Goal: Task Accomplishment & Management: Complete application form

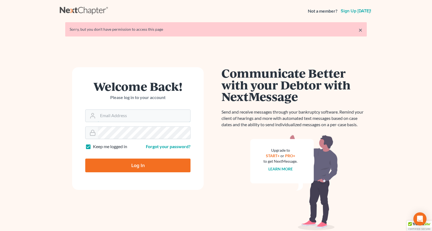
type input "[PERSON_NAME][EMAIL_ADDRESS][DOMAIN_NAME]"
click at [125, 167] on input "Log In" at bounding box center [137, 166] width 105 height 14
type input "Thinking..."
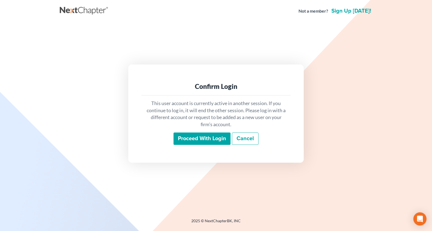
click at [194, 137] on input "Proceed with login" at bounding box center [202, 138] width 57 height 13
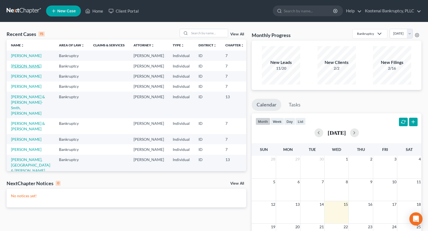
click at [16, 68] on link "[PERSON_NAME]" at bounding box center [26, 66] width 30 height 5
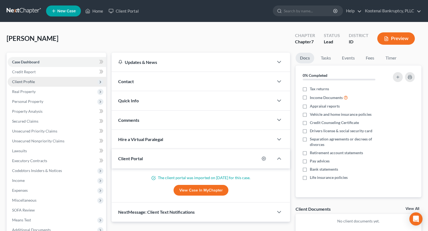
click at [25, 84] on span "Client Profile" at bounding box center [23, 81] width 23 height 5
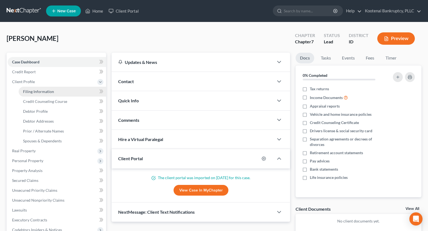
click at [30, 95] on link "Filing Information" at bounding box center [62, 92] width 87 height 10
select select "1"
select select "0"
select select "13"
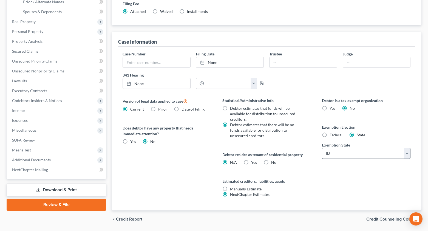
scroll to position [137, 0]
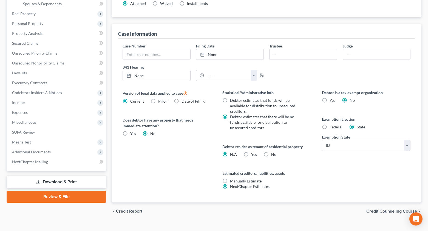
click at [386, 209] on span "Credit Counseling Course" at bounding box center [391, 211] width 51 height 4
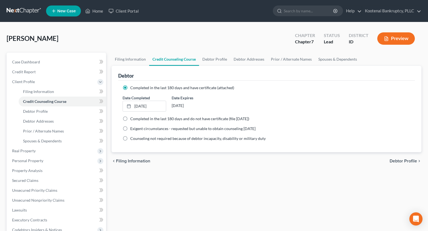
click at [397, 162] on span "Debtor Profile" at bounding box center [403, 161] width 27 height 4
select select "2"
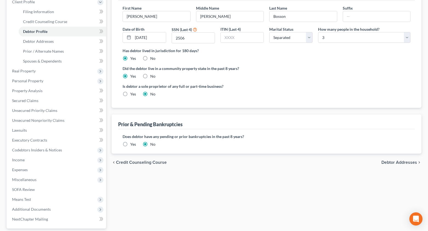
scroll to position [82, 0]
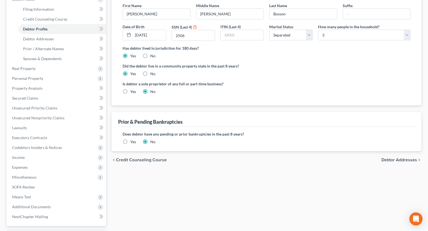
click at [393, 160] on span "Debtor Addresses" at bounding box center [400, 160] width 36 height 4
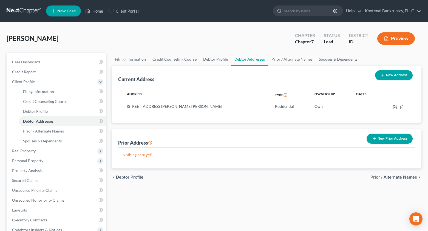
click at [391, 177] on span "Prior / Alternate Names" at bounding box center [394, 177] width 47 height 4
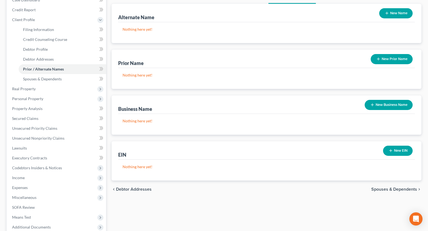
scroll to position [82, 0]
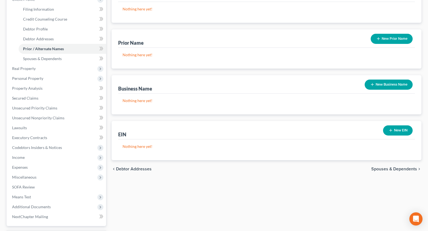
click at [396, 171] on span "Spouses & Dependents" at bounding box center [394, 169] width 46 height 4
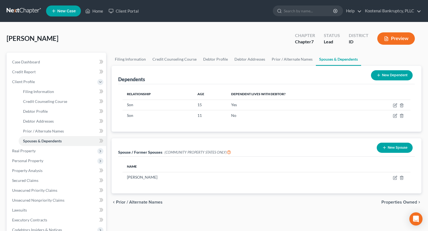
click at [392, 202] on span "Properties Owned" at bounding box center [400, 202] width 36 height 4
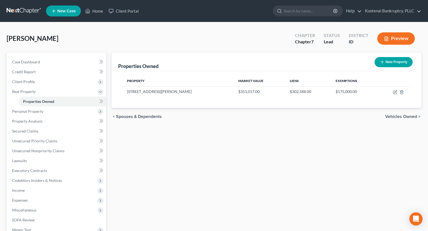
click at [399, 117] on span "Vehicles Owned" at bounding box center [401, 116] width 32 height 4
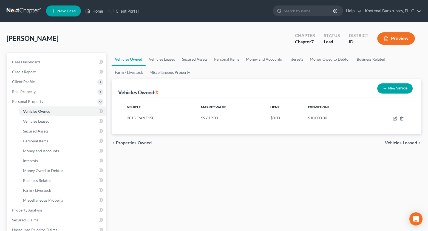
click at [126, 143] on span "Properties Owned" at bounding box center [134, 143] width 36 height 4
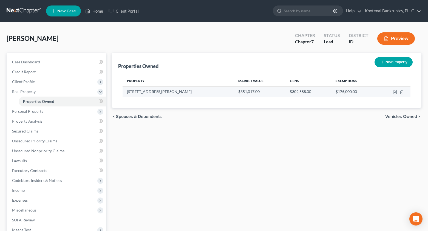
click at [393, 92] on td at bounding box center [393, 91] width 33 height 10
click at [397, 93] on icon "button" at bounding box center [394, 92] width 3 height 3
select select "13"
select select "0"
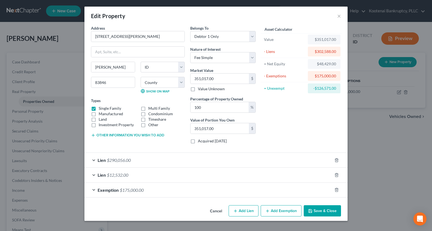
click at [329, 213] on button "Save & Close" at bounding box center [322, 211] width 37 height 12
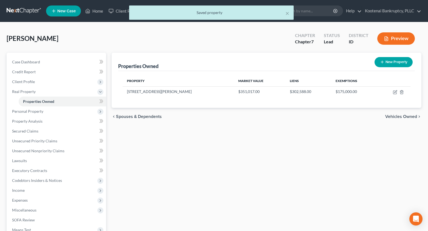
click at [402, 116] on span "Vehicles Owned" at bounding box center [401, 116] width 32 height 4
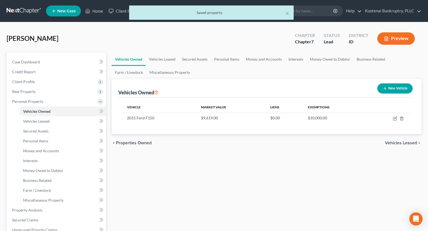
click at [400, 142] on span "Vehicles Leased" at bounding box center [401, 143] width 32 height 4
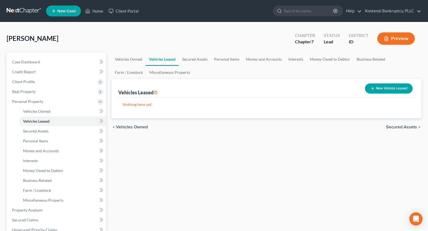
click at [123, 127] on span "Vehicles Owned" at bounding box center [132, 127] width 32 height 4
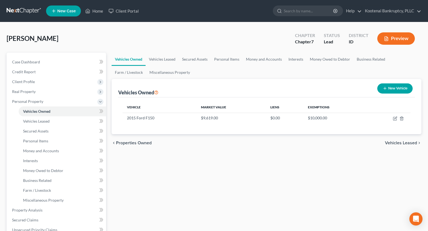
click at [390, 144] on span "Vehicles Leased" at bounding box center [401, 143] width 32 height 4
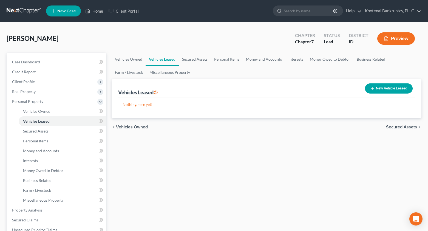
click at [397, 127] on span "Secured Assets" at bounding box center [401, 127] width 31 height 4
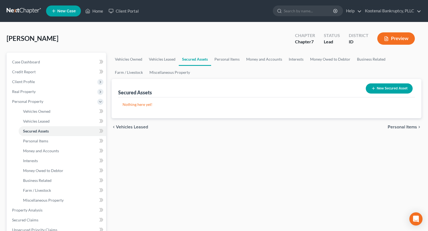
click at [398, 128] on span "Personal Items" at bounding box center [402, 127] width 29 height 4
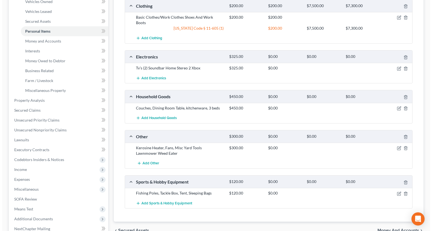
scroll to position [82, 0]
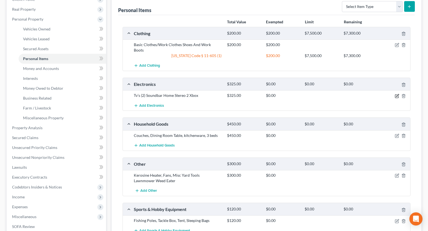
click at [397, 94] on icon "button" at bounding box center [397, 96] width 4 height 4
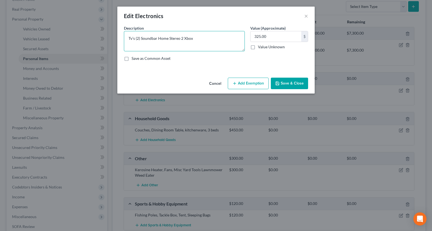
click at [140, 37] on textarea "Tv’s (2) Soundbar Home Stereo 2 Xbox" at bounding box center [184, 41] width 121 height 20
click at [173, 38] on textarea "Tv’s (2)-$200, 2- Soundbar Home Stereo 2 Xbox" at bounding box center [184, 41] width 121 height 20
click at [206, 39] on textarea "Tv’s (2)-$200, 2- Soundbar-$120, Home Stereo 2 Xbox" at bounding box center [184, 41] width 121 height 20
click at [229, 38] on textarea "Tv’s (2)-$200, 2- Soundbar-$120, Home Stereo-$70, 2 Xbox" at bounding box center [184, 41] width 121 height 20
type textarea "Tv’s (2)-$200, 2- Soundbar-$120, Home Stereo-$70, 2 Xbox-$300"
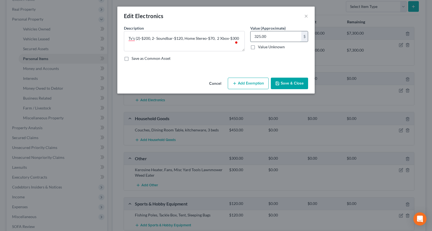
click at [275, 40] on input "325.00" at bounding box center [276, 36] width 51 height 10
type input "690.00"
click at [267, 82] on button "Add Exemption" at bounding box center [248, 84] width 41 height 12
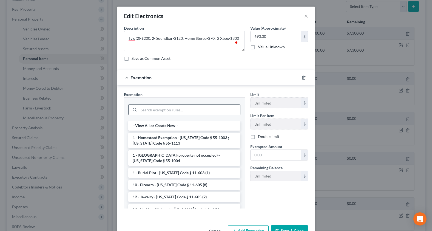
click at [153, 113] on input "search" at bounding box center [189, 110] width 101 height 10
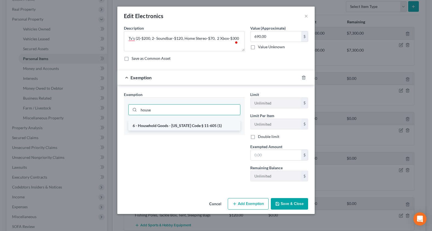
type input "house"
drag, startPoint x: 139, startPoint y: 128, endPoint x: 154, endPoint y: 129, distance: 15.4
click at [139, 128] on li "6 - Household Goods - [US_STATE] Code § 11-605 (1)" at bounding box center [184, 126] width 112 height 10
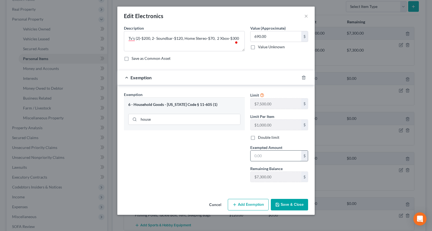
drag, startPoint x: 259, startPoint y: 159, endPoint x: 268, endPoint y: 152, distance: 11.3
click at [263, 157] on input "text" at bounding box center [276, 156] width 51 height 10
type input "690.00"
click at [280, 205] on icon "button" at bounding box center [277, 204] width 4 height 4
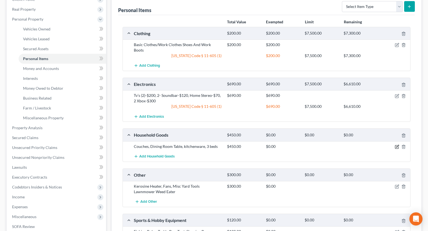
click at [399, 145] on icon "button" at bounding box center [397, 146] width 2 height 2
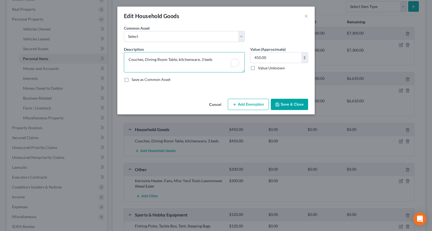
drag, startPoint x: 157, startPoint y: 60, endPoint x: 161, endPoint y: 64, distance: 5.6
click at [157, 61] on textarea "Couches, Dining Room Table, kitchenware, 3 beds" at bounding box center [184, 62] width 121 height 20
click at [166, 59] on textarea "Couches, Dining Table, kitchenware, 3 beds" at bounding box center [184, 62] width 121 height 20
click at [143, 60] on textarea "Couches, Dining Table-$50, kitchenware, 3 beds" at bounding box center [184, 62] width 121 height 20
click at [205, 60] on textarea "Couches-$250, Dining Table-$50, kitchenware, 3 beds" at bounding box center [184, 62] width 121 height 20
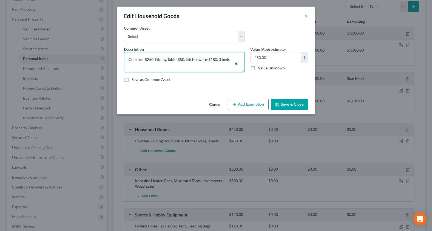
click at [231, 58] on textarea "Couches-$250, Dining Table-$50, kitchenware-$180, 3 beds" at bounding box center [184, 62] width 121 height 20
click at [159, 66] on textarea "Couches-$250, Dining Table-$50, kitchenware-$180, 3 beds-$225, small appliances…" at bounding box center [184, 62] width 121 height 20
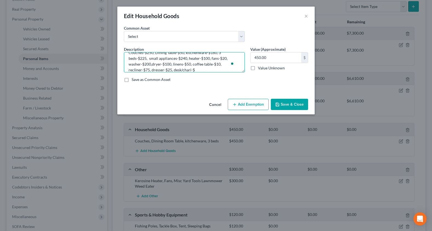
drag, startPoint x: 200, startPoint y: 69, endPoint x: 197, endPoint y: 68, distance: 3.2
click at [199, 69] on textarea "Couches-$250, Dining Table-$50, kitchenware-$180, 3 beds-$225, small appliances…" at bounding box center [184, 62] width 121 height 20
drag, startPoint x: 220, startPoint y: 71, endPoint x: 233, endPoint y: 71, distance: 12.9
click at [233, 71] on textarea "Couches-$250, Dining Table-$50, kitchenware-$180, 3 beds-$225, small appliances…" at bounding box center [184, 62] width 121 height 20
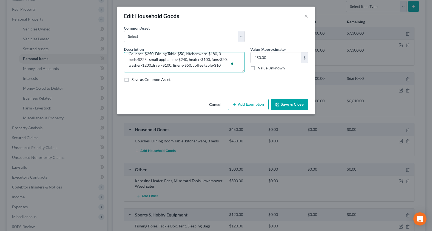
scroll to position [6, 0]
type textarea "Couches-$250, Dining Table-$50, kitchenware-$180, 3 beds-$225, small appliances…"
drag, startPoint x: 270, startPoint y: 56, endPoint x: 271, endPoint y: 46, distance: 9.9
click at [270, 56] on input "450.00" at bounding box center [276, 57] width 51 height 10
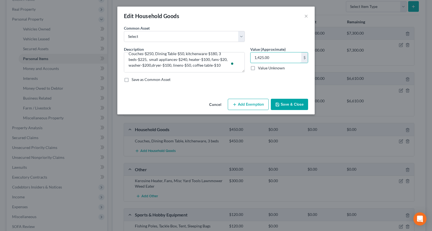
type input "1,425.00"
click at [248, 105] on button "Add Exemption" at bounding box center [248, 105] width 41 height 12
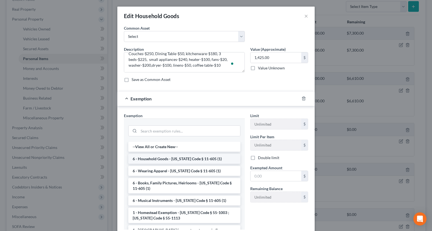
click at [155, 158] on li "6 - Household Goods - [US_STATE] Code § 11-605 (1)" at bounding box center [184, 159] width 112 height 10
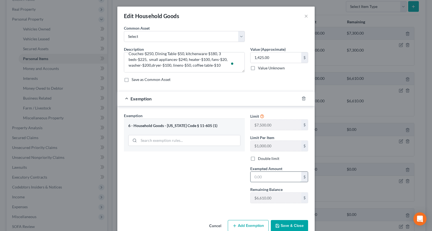
click at [254, 176] on input "text" at bounding box center [276, 177] width 51 height 10
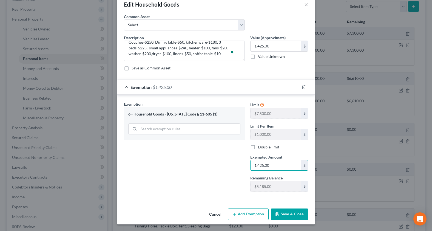
type input "1,425.00"
click at [292, 211] on button "Save & Close" at bounding box center [289, 214] width 37 height 12
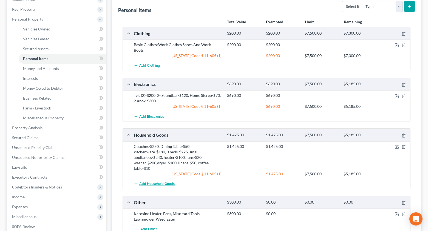
click at [148, 182] on span "Add Household Goods" at bounding box center [156, 184] width 35 height 4
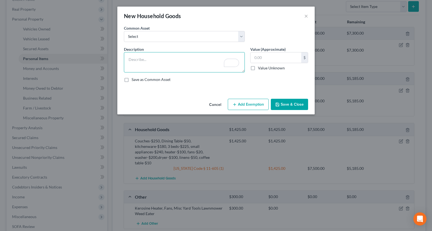
paste textarea ", recliner-$75, dresser-$25, desk/chair-$65"
click at [127, 61] on textarea ", recliner-$75, dresser-$25, desk/chair-$65" at bounding box center [184, 62] width 121 height 20
type textarea "recliner-$75, dresser-$25, desk/chair-$65"
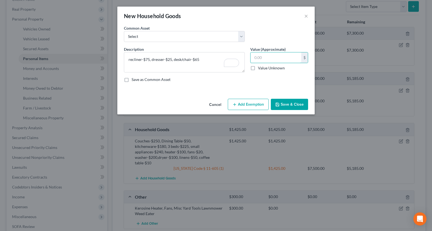
drag, startPoint x: 256, startPoint y: 56, endPoint x: 262, endPoint y: 46, distance: 11.3
click at [261, 53] on input "text" at bounding box center [276, 57] width 51 height 10
type input "165.00"
click at [258, 106] on button "Add Exemption" at bounding box center [248, 105] width 41 height 12
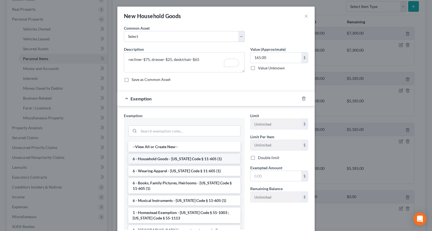
click at [154, 160] on li "6 - Household Goods - [US_STATE] Code § 11-605 (1)" at bounding box center [184, 159] width 112 height 10
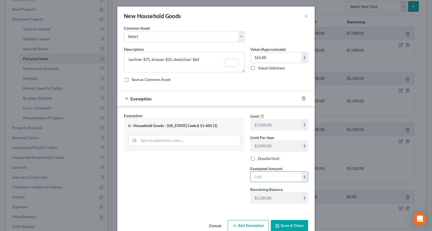
drag, startPoint x: 253, startPoint y: 176, endPoint x: 256, endPoint y: 168, distance: 8.6
click at [254, 173] on input "text" at bounding box center [276, 177] width 51 height 10
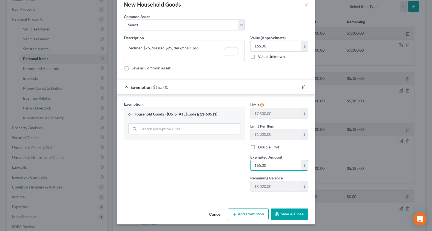
type input "165.00"
click at [286, 217] on button "Save & Close" at bounding box center [289, 214] width 37 height 12
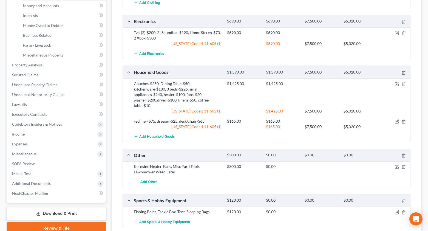
scroll to position [132, 0]
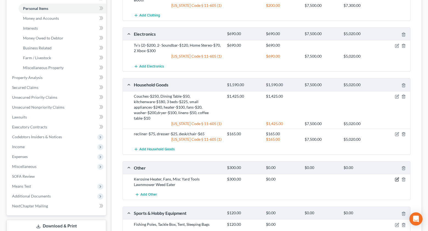
click at [397, 178] on icon "button" at bounding box center [397, 179] width 2 height 2
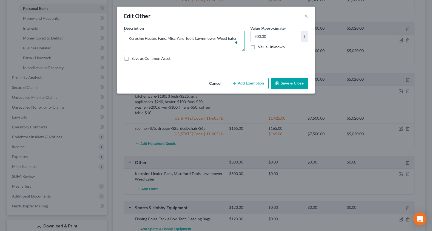
drag, startPoint x: 166, startPoint y: 38, endPoint x: 122, endPoint y: 38, distance: 43.9
click at [122, 38] on div "Description * Kerosine Heater, Fans, Misc Yard Tools Lawnmower Weed Eater" at bounding box center [184, 38] width 126 height 26
drag, startPoint x: 155, startPoint y: 38, endPoint x: 119, endPoint y: 39, distance: 35.7
click at [119, 39] on div "An exemption set must first be selected from the Filing Information section. Co…" at bounding box center [215, 50] width 197 height 50
click at [141, 40] on textarea "Lawnmower Weed Eater" at bounding box center [184, 41] width 121 height 20
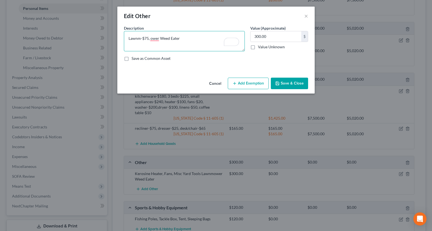
click at [140, 39] on textarea "Lawnm-$75, ower Weed Eater" at bounding box center [184, 41] width 121 height 20
click at [180, 36] on textarea "Lawnmower-$75, Weed Eater" at bounding box center [184, 41] width 121 height 20
type textarea "Lawnmower-$75, Weed Eater-$50,"
drag, startPoint x: 228, startPoint y: 27, endPoint x: 265, endPoint y: 31, distance: 36.7
click at [230, 28] on div "Description * Lawnmower-$75, Weed Eater-$50," at bounding box center [184, 38] width 126 height 26
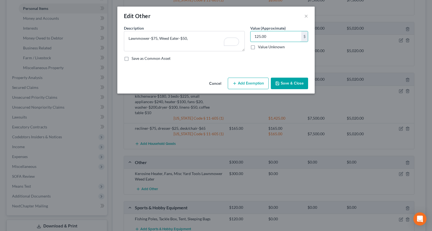
type input "125.00"
click at [243, 79] on button "Add Exemption" at bounding box center [248, 84] width 41 height 12
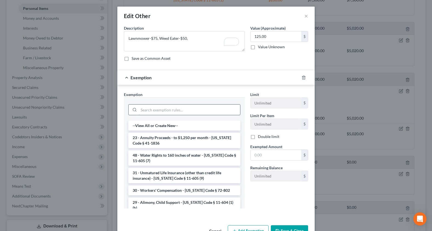
drag, startPoint x: 146, startPoint y: 111, endPoint x: 141, endPoint y: 110, distance: 5.0
click at [145, 111] on input "search" at bounding box center [189, 110] width 101 height 10
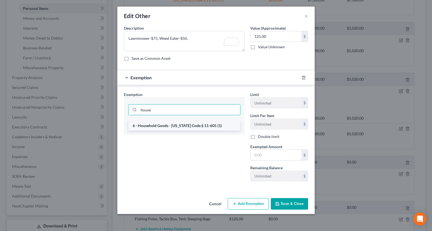
type input "house"
click at [179, 127] on li "6 - Household Goods - [US_STATE] Code § 11-605 (1)" at bounding box center [184, 126] width 112 height 10
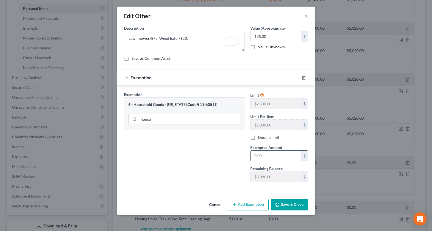
click at [256, 157] on input "text" at bounding box center [276, 156] width 51 height 10
type input "125.00"
click at [299, 203] on button "Save & Close" at bounding box center [289, 205] width 37 height 12
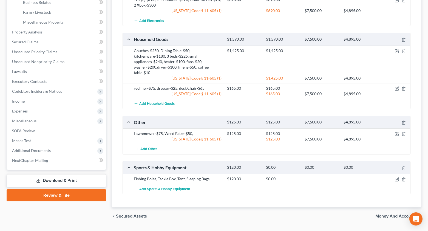
scroll to position [187, 0]
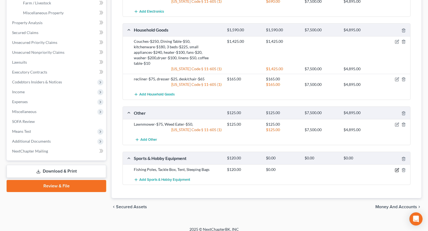
click at [397, 168] on icon "button" at bounding box center [397, 169] width 2 height 2
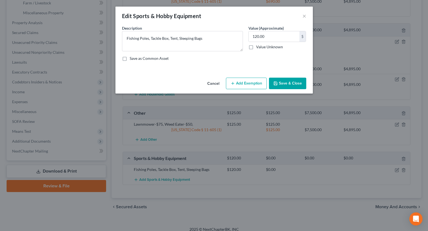
scroll to position [182, 0]
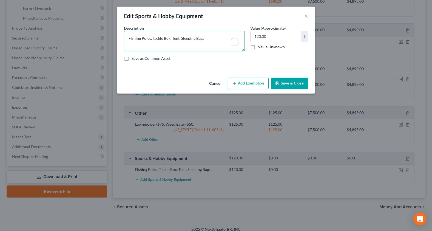
click at [150, 38] on textarea "Fishing Poles, Tackle Box, Tent, Sleeping Bags" at bounding box center [184, 41] width 121 height 20
click at [177, 40] on textarea "Fishing Poles-$40, Tackle Box, Tent, Sleeping Bags" at bounding box center [184, 41] width 121 height 20
click at [194, 38] on textarea "Fishing Poles-$40, Tackle Box-$30, Tent, Sleeping Bags" at bounding box center [184, 41] width 121 height 20
drag, startPoint x: 229, startPoint y: 38, endPoint x: 231, endPoint y: 33, distance: 5.6
click at [229, 37] on textarea "Fishing Poles-$40, Tackle Box-$30, Tent-$30, Sleeping Bags" at bounding box center [184, 41] width 121 height 20
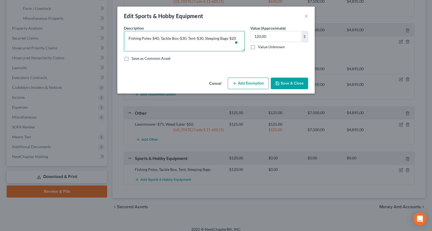
type textarea "Fishing Poles-$40, Tackle Box-$30, Tent-$30, Sleeping Bags-$20"
click at [250, 80] on button "Add Exemption" at bounding box center [248, 84] width 41 height 12
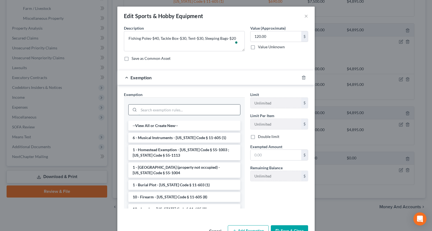
click at [143, 113] on input "search" at bounding box center [189, 110] width 101 height 10
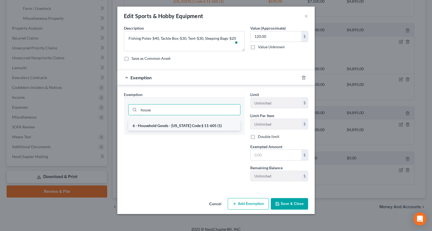
type input "house"
click at [152, 125] on li "6 - Household Goods - [US_STATE] Code § 11-605 (1)" at bounding box center [184, 126] width 112 height 10
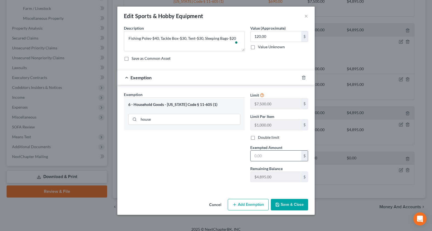
drag, startPoint x: 256, startPoint y: 156, endPoint x: 256, endPoint y: 142, distance: 13.5
click at [256, 154] on input "text" at bounding box center [276, 156] width 51 height 10
type input "120.00"
click at [299, 206] on button "Save & Close" at bounding box center [289, 205] width 37 height 12
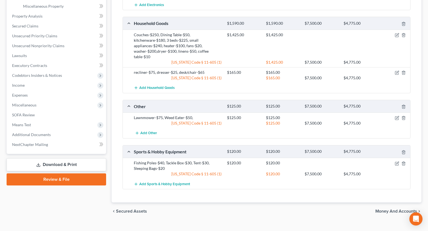
scroll to position [198, 0]
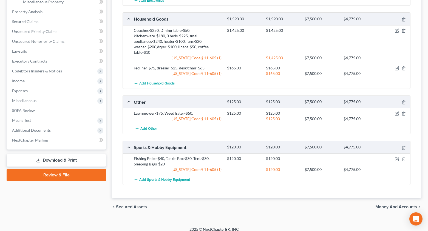
click at [395, 205] on span "Money and Accounts" at bounding box center [397, 207] width 42 height 4
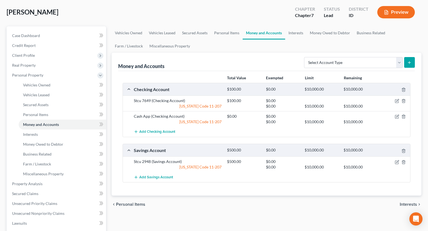
scroll to position [27, 0]
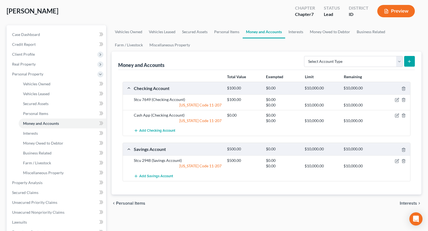
click at [408, 204] on span "Interests" at bounding box center [408, 203] width 17 height 4
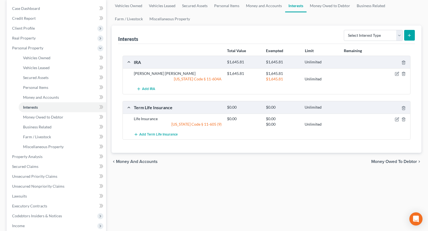
scroll to position [55, 0]
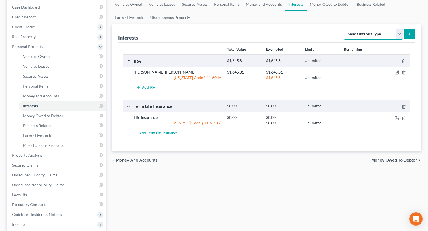
click at [400, 33] on select "Select Interest Type 401K Annuity Bond Education IRA Government Bond Government…" at bounding box center [373, 34] width 59 height 11
select select "401k"
click at [345, 29] on select "Select Interest Type 401K Annuity Bond Education IRA Government Bond Government…" at bounding box center [373, 34] width 59 height 11
click at [409, 33] on icon "submit" at bounding box center [409, 34] width 4 height 4
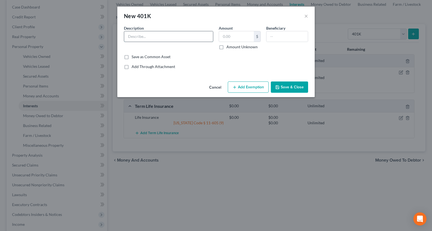
click at [145, 36] on input "text" at bounding box center [168, 36] width 89 height 10
type input "401K- work"
click at [233, 37] on input "text" at bounding box center [236, 36] width 35 height 10
type input "1,454.81"
click at [288, 33] on input "text" at bounding box center [287, 36] width 41 height 10
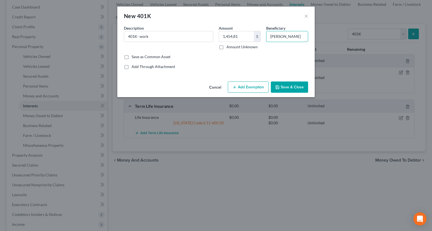
type input "Christopher Bosson"
click at [252, 86] on button "Add Exemption" at bounding box center [248, 87] width 41 height 12
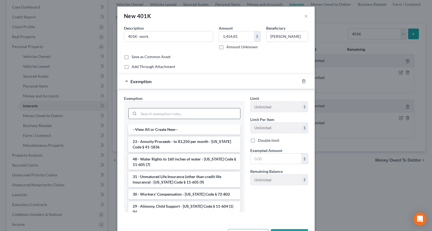
click at [154, 113] on input "search" at bounding box center [189, 113] width 101 height 10
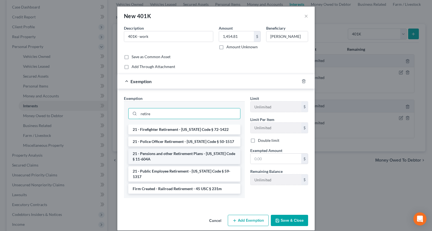
type input "retire"
click at [143, 153] on li "21 - Pensions and other Retirement Plans - [US_STATE] Code § 11-604A" at bounding box center [184, 156] width 112 height 15
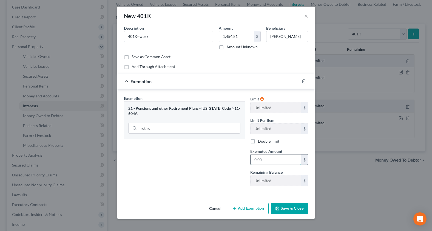
click at [258, 162] on input "text" at bounding box center [276, 159] width 51 height 10
type input "1,454.81"
click at [279, 205] on button "Save & Close" at bounding box center [289, 209] width 37 height 12
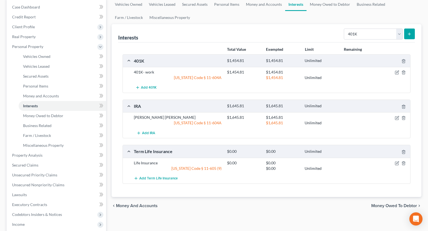
click at [401, 204] on span "Money Owed to Debtor" at bounding box center [394, 206] width 46 height 4
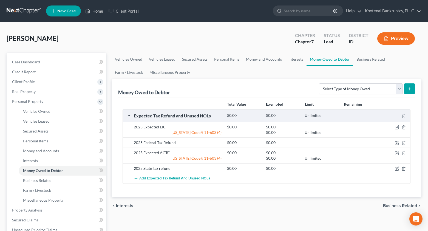
click at [388, 206] on span "Business Related" at bounding box center [400, 206] width 34 height 4
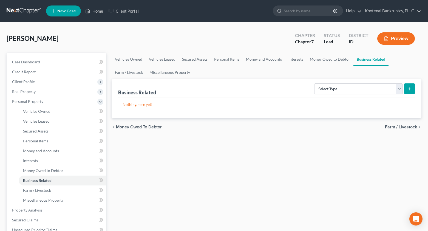
click at [405, 127] on span "Farm / Livestock" at bounding box center [401, 127] width 32 height 4
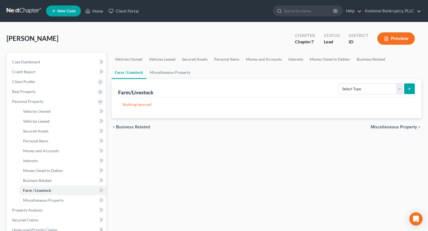
click at [405, 128] on span "Miscellaneous Property" at bounding box center [394, 127] width 46 height 4
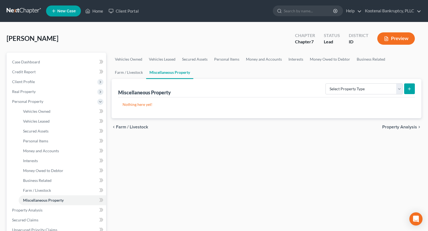
click at [405, 128] on span "Property Analysis" at bounding box center [399, 127] width 35 height 4
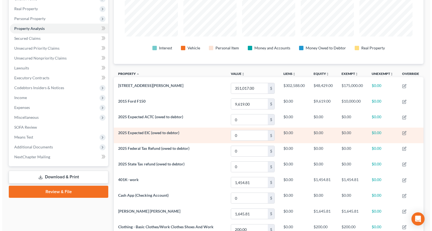
scroll to position [110, 0]
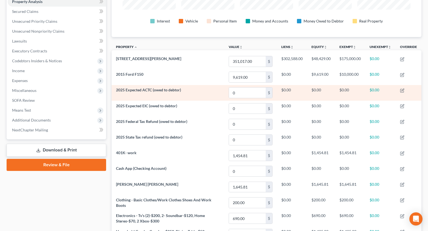
click at [402, 93] on td at bounding box center [409, 93] width 26 height 16
click at [402, 88] on icon "button" at bounding box center [402, 90] width 4 height 4
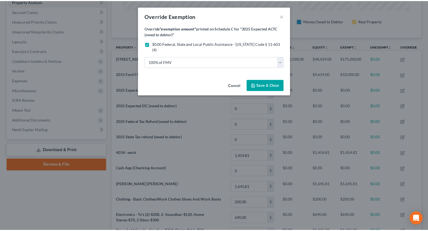
scroll to position [95, 313]
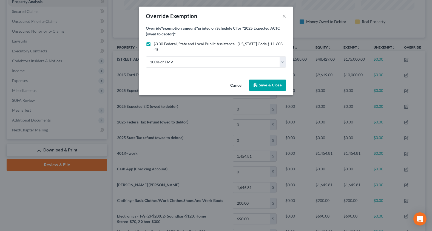
click at [277, 80] on button "Save & Close" at bounding box center [267, 86] width 37 height 12
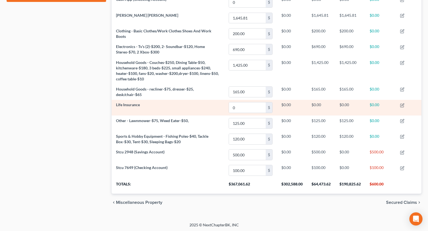
scroll to position [280, 0]
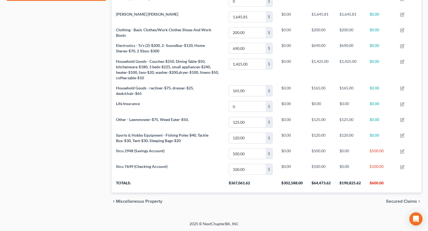
drag, startPoint x: 393, startPoint y: 202, endPoint x: 387, endPoint y: 202, distance: 5.8
click at [393, 202] on span "Secured Claims" at bounding box center [401, 201] width 31 height 4
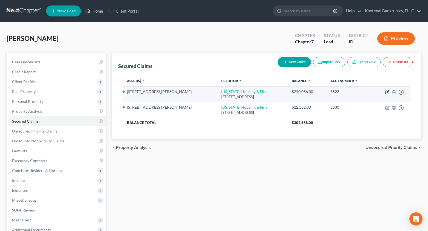
click at [387, 94] on icon "button" at bounding box center [387, 92] width 4 height 4
select select "13"
select select "4"
select select "0"
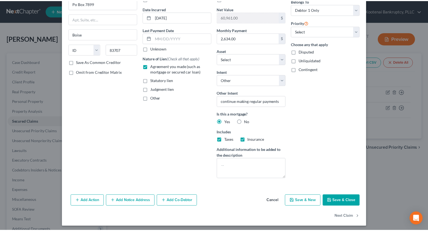
scroll to position [50, 0]
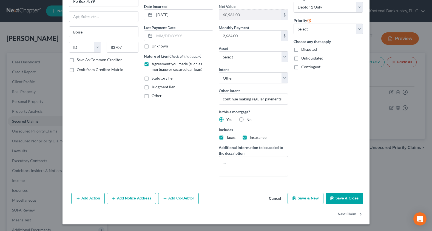
click at [343, 195] on button "Save & Close" at bounding box center [344, 199] width 37 height 12
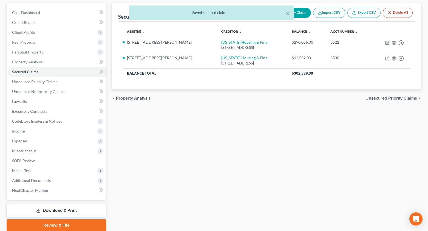
scroll to position [55, 0]
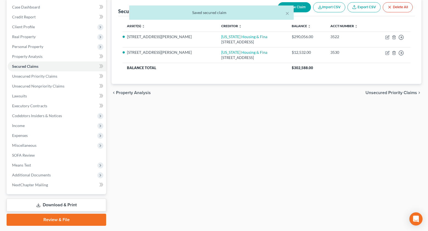
click at [388, 94] on span "Unsecured Priority Claims" at bounding box center [392, 93] width 52 height 4
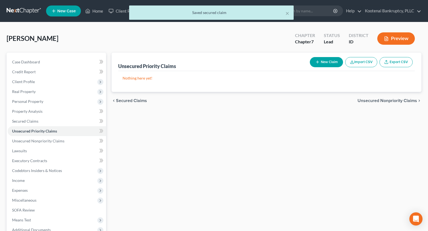
click at [397, 100] on span "Unsecured Nonpriority Claims" at bounding box center [388, 100] width 60 height 4
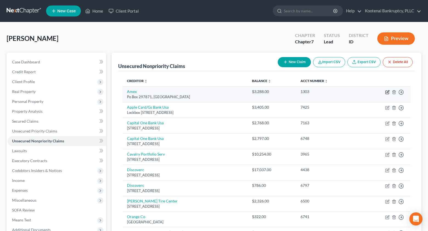
click at [389, 92] on icon "button" at bounding box center [387, 92] width 4 height 4
select select "9"
select select "2"
select select "0"
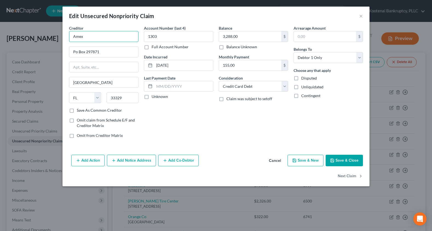
drag, startPoint x: 87, startPoint y: 36, endPoint x: 65, endPoint y: 38, distance: 22.3
click at [66, 38] on div "Creditor * Amex Po Box 297871 Fort Lauderdale State AL AK AR AZ CA CO CT DE DC …" at bounding box center [216, 88] width 307 height 127
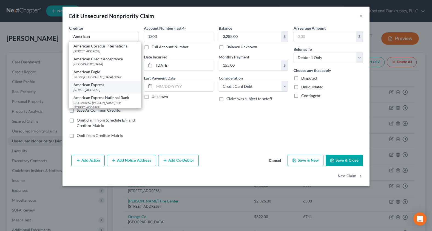
click at [97, 92] on div "[STREET_ADDRESS]" at bounding box center [105, 89] width 63 height 5
type input "American Express"
type input "PO Box 297871"
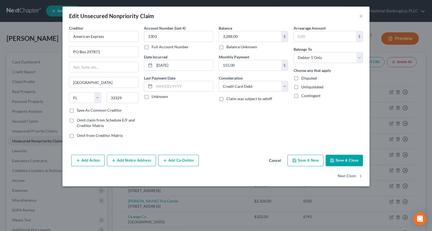
click at [152, 98] on label "Unknown" at bounding box center [160, 96] width 16 height 5
click at [154, 97] on input "Unknown" at bounding box center [156, 96] width 4 height 4
checkbox input "true"
click at [343, 160] on button "Save & Close" at bounding box center [344, 161] width 37 height 12
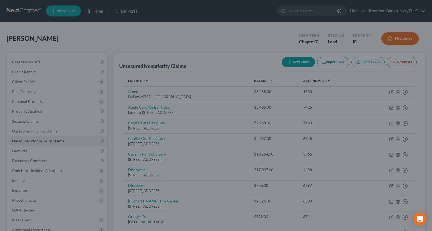
type input "0"
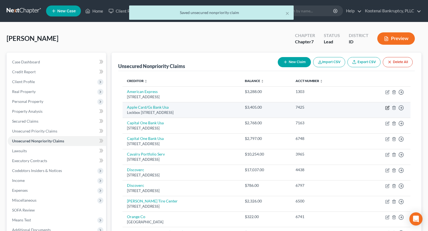
click at [389, 107] on icon "button" at bounding box center [387, 108] width 4 height 4
select select "39"
select select "2"
select select "0"
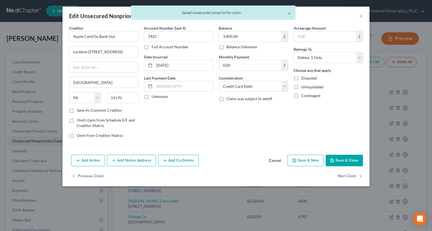
click at [152, 98] on label "Unknown" at bounding box center [160, 96] width 16 height 5
click at [154, 97] on input "Unknown" at bounding box center [156, 96] width 4 height 4
checkbox input "true"
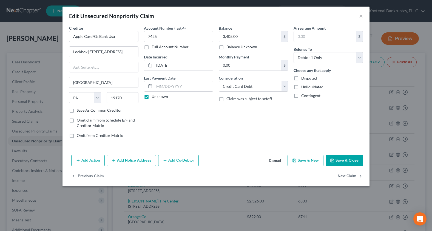
click at [338, 163] on button "Save & Close" at bounding box center [344, 161] width 37 height 12
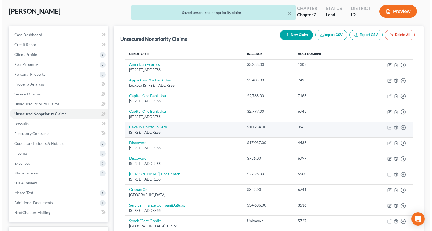
scroll to position [27, 0]
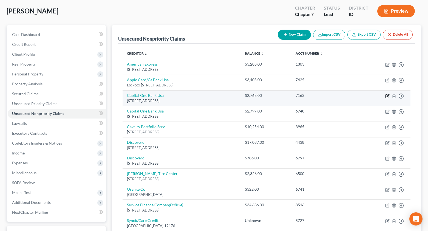
click at [386, 97] on icon "button" at bounding box center [387, 96] width 3 height 3
select select "46"
select select "1"
select select "0"
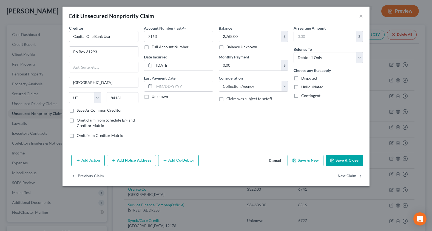
click at [152, 46] on label "Full Account Number" at bounding box center [170, 46] width 37 height 5
click at [154, 46] on input "Full Account Number" at bounding box center [156, 46] width 4 height 4
click at [160, 36] on input "7163" at bounding box center [178, 36] width 69 height 11
type input "7163,6748"
drag, startPoint x: 247, startPoint y: 37, endPoint x: 243, endPoint y: 34, distance: 4.5
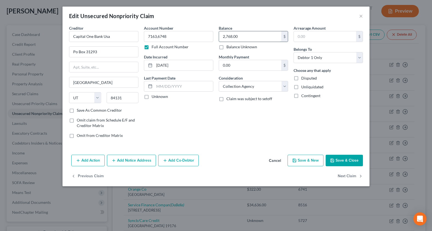
click at [246, 37] on input "2,768.00" at bounding box center [250, 36] width 62 height 10
type input "5,565.00"
click at [152, 98] on label "Unknown" at bounding box center [160, 96] width 16 height 5
click at [154, 97] on input "Unknown" at bounding box center [156, 96] width 4 height 4
checkbox input "true"
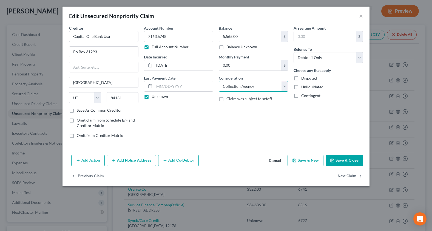
click at [229, 86] on select "Select Cable / Satellite Services Collection Agency Credit Card Debt Debt Couns…" at bounding box center [253, 86] width 69 height 11
select select "2"
click at [219, 81] on select "Select Cable / Satellite Services Collection Agency Credit Card Debt Debt Couns…" at bounding box center [253, 86] width 69 height 11
drag, startPoint x: 124, startPoint y: 38, endPoint x: 58, endPoint y: 35, distance: 65.6
click at [58, 35] on div "Edit Unsecured Nonpriority Claim × Creditor * Capital One Bank Usa Po Box 31293…" at bounding box center [216, 115] width 432 height 231
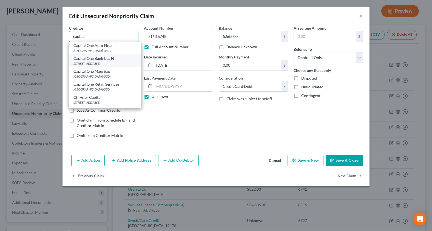
scroll to position [110, 0]
click at [96, 65] on div "[STREET_ADDRESS]" at bounding box center [105, 62] width 63 height 5
type input "Capital One Bank Usa N"
type input "PO Box 30285"
type input "84130-0285"
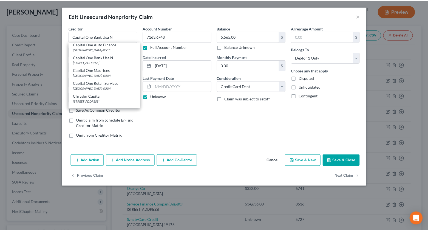
scroll to position [0, 0]
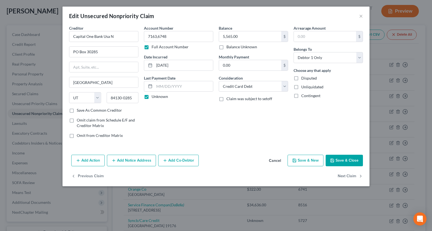
click at [352, 159] on button "Save & Close" at bounding box center [344, 161] width 37 height 12
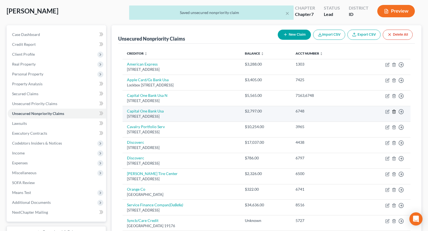
click at [394, 109] on icon "button" at bounding box center [394, 111] width 4 height 4
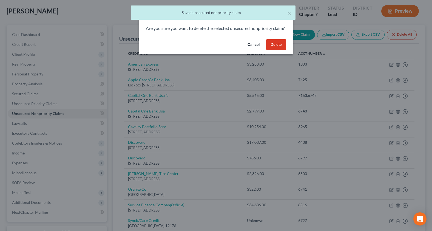
click at [279, 50] on button "Delete" at bounding box center [276, 44] width 20 height 11
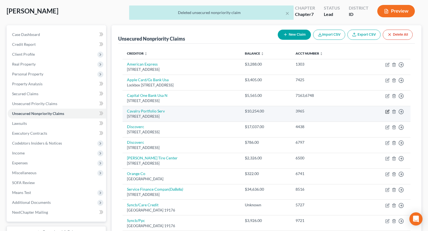
click at [388, 111] on icon "button" at bounding box center [387, 111] width 4 height 4
select select "6"
select select "1"
select select "0"
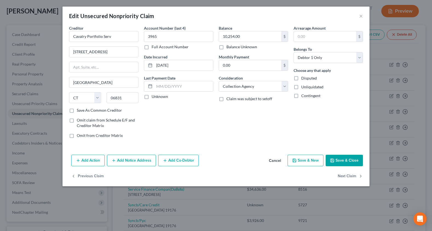
click at [152, 96] on label "Unknown" at bounding box center [160, 96] width 16 height 5
click at [154, 96] on input "Unknown" at bounding box center [156, 96] width 4 height 4
checkbox input "true"
drag, startPoint x: 121, startPoint y: 36, endPoint x: 57, endPoint y: 34, distance: 63.7
click at [62, 34] on div "Edit Unsecured Nonpriority Claim × Creditor * Cavalry Portfolio Serv 1 American…" at bounding box center [216, 115] width 432 height 231
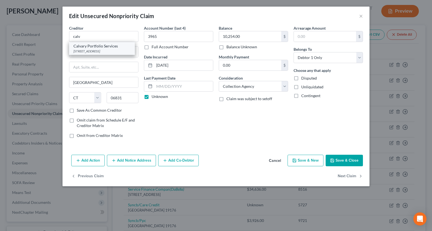
click at [80, 51] on div "500 Summit Lake Drive Suite 400, Valhalla, NY 10595" at bounding box center [102, 51] width 57 height 5
type input "Calvary Portfolio Services"
type input "500 Summit Lake Drive"
type input "Suite 400"
type input "Valhalla"
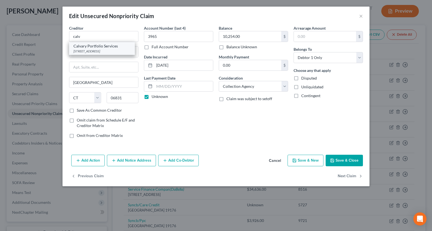
select select "35"
type input "10595"
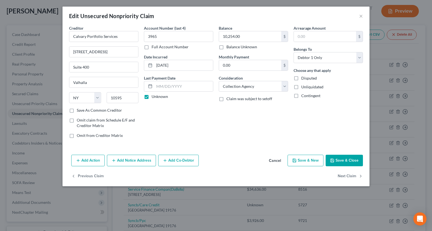
click at [355, 162] on button "Save & Close" at bounding box center [344, 161] width 37 height 12
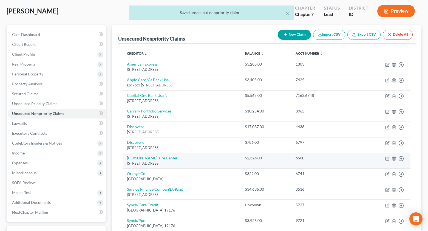
scroll to position [55, 0]
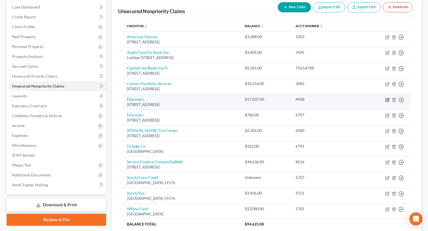
click at [386, 99] on icon "button" at bounding box center [387, 100] width 4 height 4
select select "46"
select select "2"
select select "0"
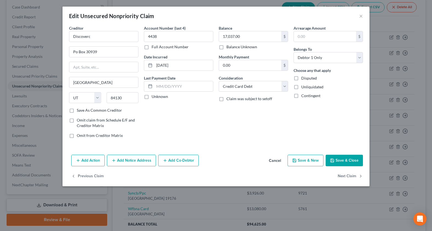
click at [152, 47] on label "Full Account Number" at bounding box center [170, 46] width 37 height 5
click at [154, 47] on input "Full Account Number" at bounding box center [156, 46] width 4 height 4
click at [158, 38] on input "4438" at bounding box center [178, 36] width 69 height 11
type input "4438,6797"
drag, startPoint x: 98, startPoint y: 36, endPoint x: 67, endPoint y: 36, distance: 30.7
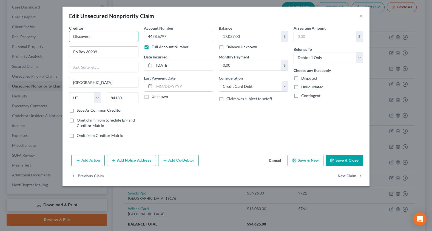
click at [67, 36] on div "Creditor * Discoverc Po Box 30939 Salt Lake City State AL AK AR AZ CA CO CT DE …" at bounding box center [103, 83] width 75 height 117
drag, startPoint x: 91, startPoint y: 47, endPoint x: 137, endPoint y: 45, distance: 45.9
click at [94, 47] on div "Discover Fin Svcs Llc" at bounding box center [102, 45] width 57 height 5
type input "Discover Fin Svcs Llc"
type input "Po Box 15316"
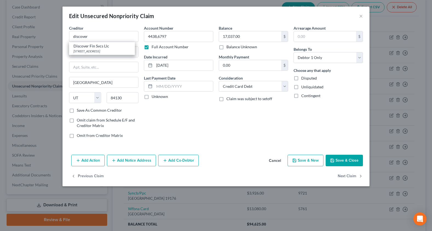
type input "Wilmington"
select select "7"
type input "19850"
click at [248, 36] on input "17,037.00" at bounding box center [250, 36] width 62 height 10
type input "17,823.00"
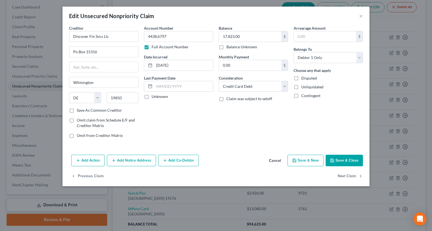
click at [152, 96] on label "Unknown" at bounding box center [160, 96] width 16 height 5
click at [154, 96] on input "Unknown" at bounding box center [156, 96] width 4 height 4
checkbox input "true"
click at [340, 158] on button "Save & Close" at bounding box center [344, 161] width 37 height 12
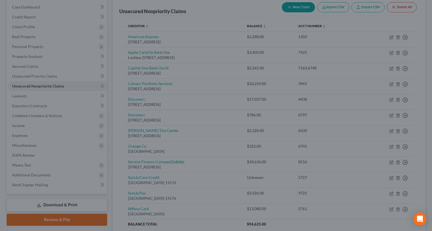
type input "0"
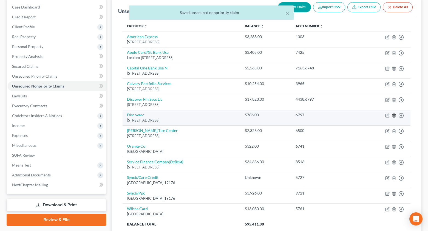
click at [395, 116] on icon "button" at bounding box center [394, 115] width 4 height 4
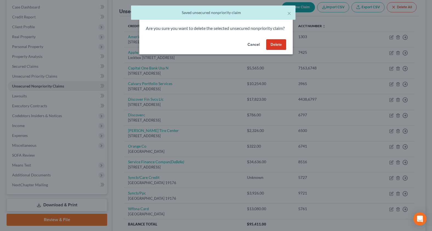
click at [274, 47] on button "Delete" at bounding box center [276, 44] width 20 height 11
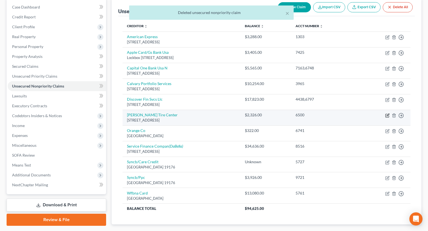
click at [388, 115] on icon "button" at bounding box center [388, 115] width 2 height 2
select select "38"
select select "2"
select select "0"
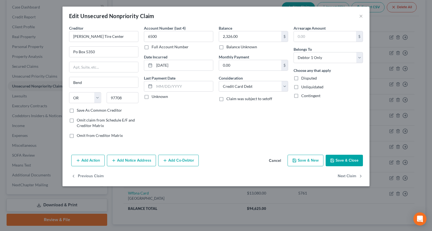
click at [345, 159] on button "Save & Close" at bounding box center [344, 161] width 37 height 12
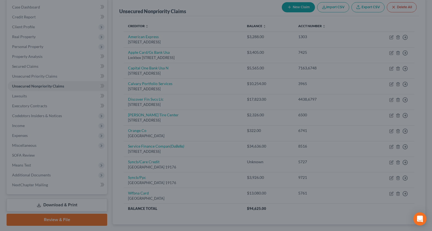
type input "0"
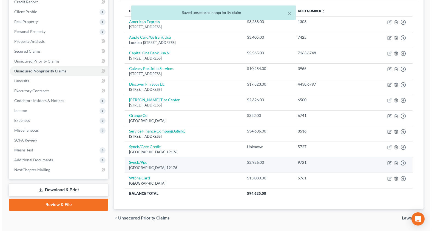
scroll to position [82, 0]
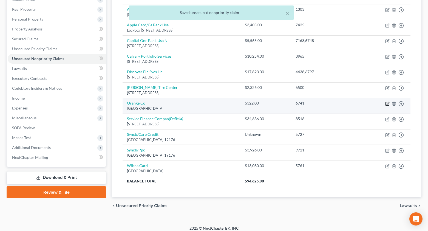
click at [388, 104] on icon "button" at bounding box center [387, 103] width 4 height 4
select select "4"
select select "0"
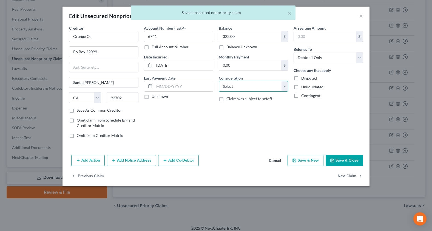
click at [229, 86] on select "Select Cable / Satellite Services Collection Agency Credit Card Debt Debt Couns…" at bounding box center [253, 86] width 69 height 11
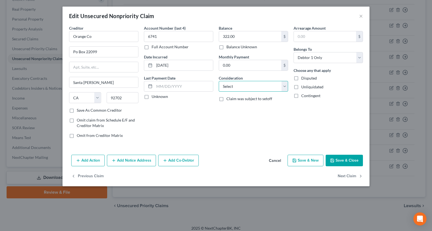
select select "2"
click at [219, 81] on select "Select Cable / Satellite Services Collection Agency Credit Card Debt Debt Couns…" at bounding box center [253, 86] width 69 height 11
click at [152, 96] on label "Unknown" at bounding box center [160, 96] width 16 height 5
click at [154, 96] on input "Unknown" at bounding box center [156, 96] width 4 height 4
checkbox input "true"
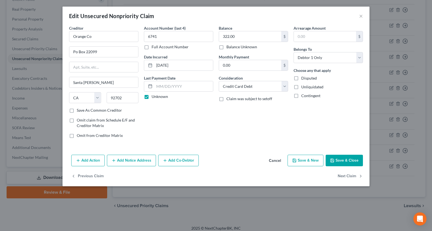
click at [345, 162] on button "Save & Close" at bounding box center [344, 161] width 37 height 12
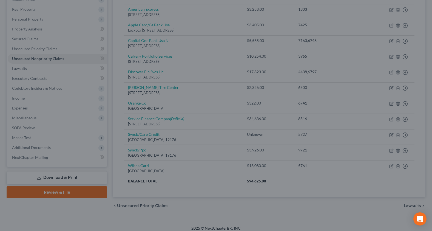
type input "0"
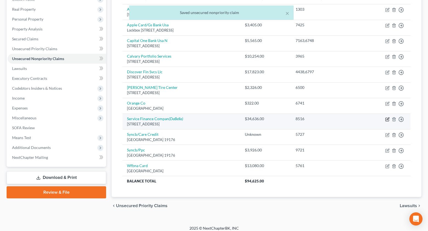
click at [388, 119] on icon "button" at bounding box center [388, 118] width 2 height 2
select select "9"
select select "10"
select select "0"
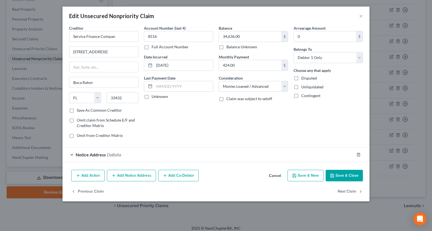
click at [71, 155] on div "Notice Address DaBella" at bounding box center [209, 154] width 292 height 15
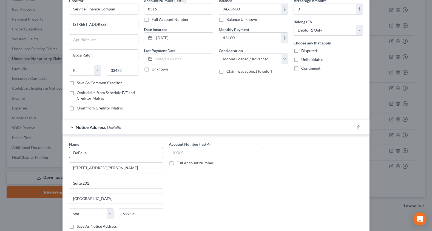
scroll to position [0, 0]
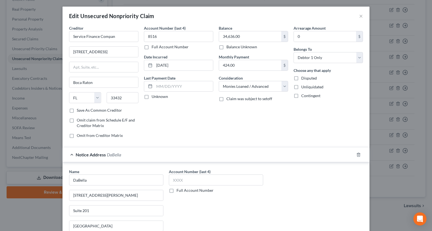
click at [152, 96] on label "Unknown" at bounding box center [160, 96] width 16 height 5
click at [154, 96] on input "Unknown" at bounding box center [156, 96] width 4 height 4
checkbox input "true"
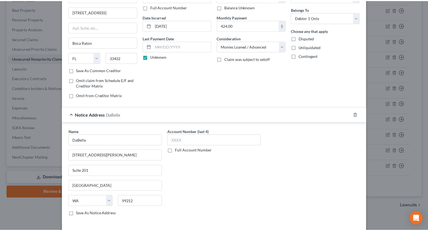
scroll to position [55, 0]
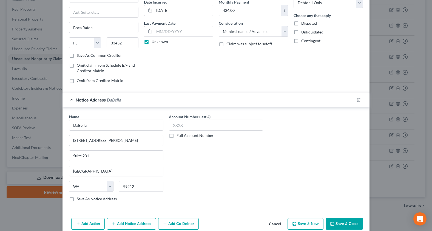
click at [339, 224] on button "Save & Close" at bounding box center [344, 224] width 37 height 12
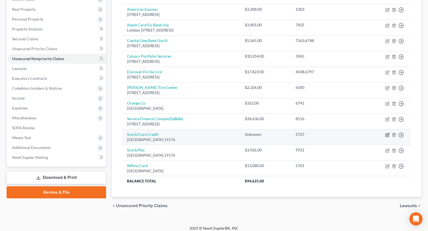
click at [389, 136] on icon "button" at bounding box center [387, 135] width 4 height 4
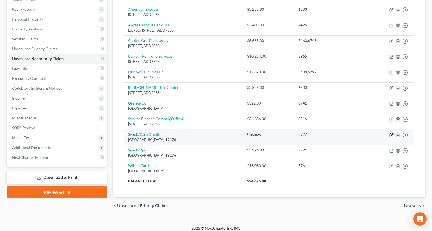
select select "39"
select select "2"
select select "0"
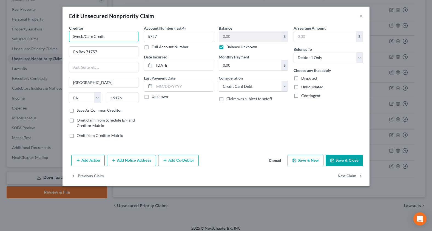
drag, startPoint x: 114, startPoint y: 37, endPoint x: 59, endPoint y: 38, distance: 54.3
click at [61, 38] on div "Edit Unsecured Nonpriority Claim × Creditor * Syncb/Care Credit Po Box 71757 Ph…" at bounding box center [216, 115] width 432 height 231
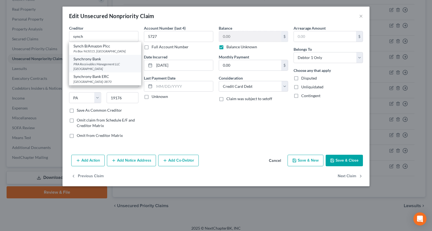
click at [89, 64] on div "PRA Receivables Management LLC [GEOGRAPHIC_DATA]" at bounding box center [105, 66] width 63 height 9
type input "Synchrony Bank"
type input "PRA Receivables Management LLC"
type input "PO Box 41021"
type input "Norfolk"
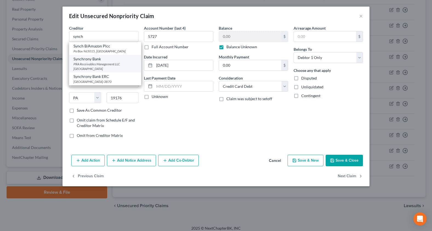
select select "48"
type input "23541"
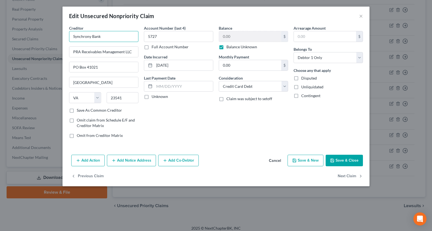
click at [109, 36] on input "Synchrony Bank" at bounding box center [103, 36] width 69 height 11
type input "Synchrony Bank Care Credit"
drag, startPoint x: 145, startPoint y: 98, endPoint x: 181, endPoint y: 112, distance: 38.5
click at [152, 98] on label "Unknown" at bounding box center [160, 96] width 16 height 5
click at [154, 97] on input "Unknown" at bounding box center [156, 96] width 4 height 4
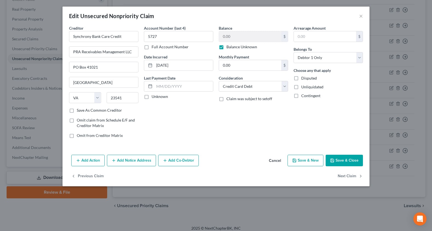
checkbox input "true"
click at [341, 162] on button "Save & Close" at bounding box center [344, 161] width 37 height 12
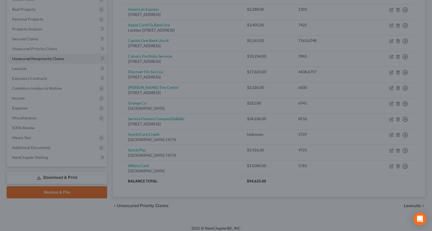
type input "0"
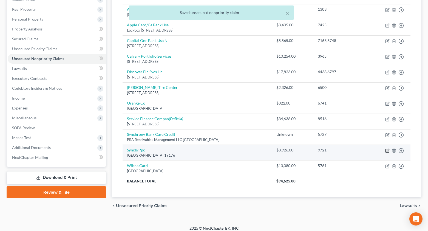
click at [389, 150] on icon "button" at bounding box center [387, 150] width 4 height 4
select select "39"
select select "2"
select select "0"
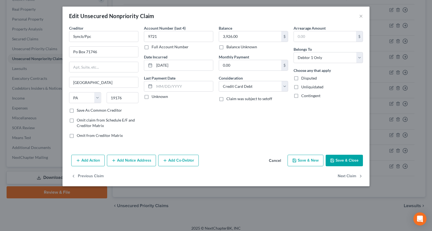
click at [152, 98] on label "Unknown" at bounding box center [160, 96] width 16 height 5
click at [154, 97] on input "Unknown" at bounding box center [156, 96] width 4 height 4
checkbox input "true"
drag, startPoint x: 97, startPoint y: 38, endPoint x: 45, endPoint y: 37, distance: 51.9
click at [50, 36] on div "Edit Unsecured Nonpriority Claim × Creditor * Syncb/Ppc Po Box 71746 Philadelph…" at bounding box center [216, 115] width 432 height 231
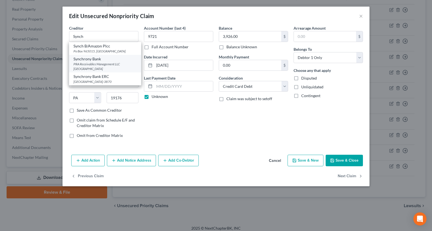
click at [90, 62] on div "PRA Receivables Management LLC [GEOGRAPHIC_DATA]" at bounding box center [105, 66] width 63 height 9
type input "Synchrony Bank"
type input "PRA Receivables Management LLC"
type input "PO Box 41021"
type input "Norfolk"
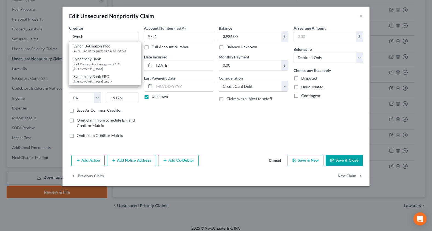
select select "48"
type input "23541"
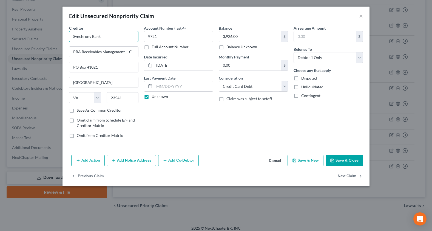
click at [108, 38] on input "Synchrony Bank" at bounding box center [103, 36] width 69 height 11
type input "Synchrony Bank PPC"
click at [343, 161] on button "Save & Close" at bounding box center [344, 161] width 37 height 12
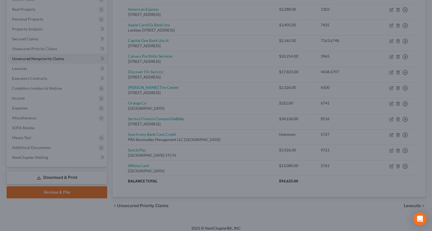
type input "0"
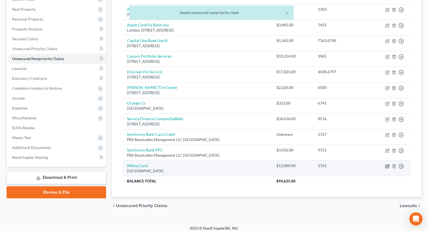
click at [389, 167] on icon "button" at bounding box center [387, 166] width 3 height 3
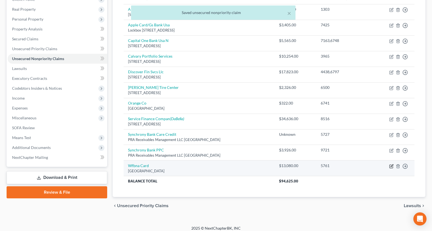
select select "24"
select select "2"
select select "0"
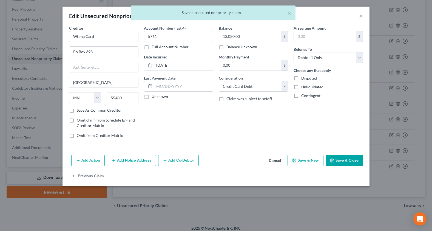
click at [152, 97] on label "Unknown" at bounding box center [160, 96] width 16 height 5
click at [154, 97] on input "Unknown" at bounding box center [156, 96] width 4 height 4
checkbox input "true"
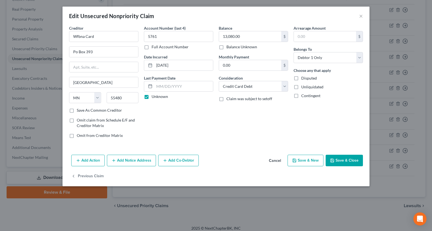
click at [341, 160] on button "Save & Close" at bounding box center [344, 161] width 37 height 12
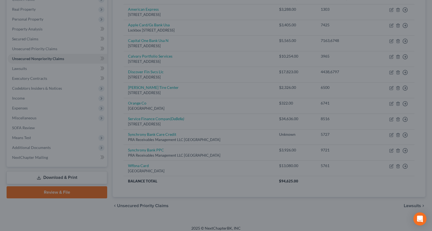
type input "0"
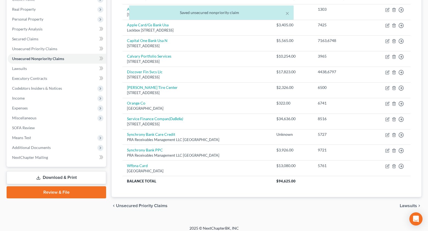
click at [403, 205] on span "Lawsuits" at bounding box center [408, 206] width 17 height 4
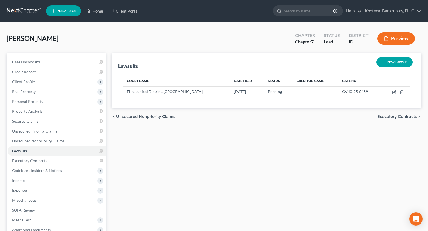
click at [398, 115] on span "Executory Contracts" at bounding box center [397, 116] width 40 height 4
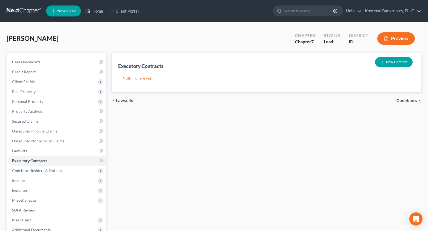
click at [407, 100] on span "Codebtors" at bounding box center [407, 100] width 21 height 4
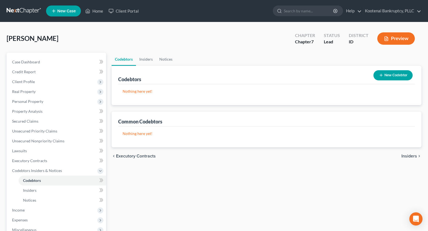
click at [413, 155] on span "Insiders" at bounding box center [410, 156] width 16 height 4
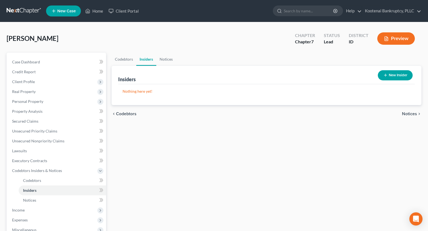
click at [409, 113] on span "Notices" at bounding box center [409, 114] width 15 height 4
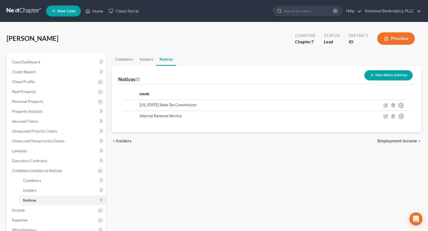
click at [387, 141] on span "Employment Income" at bounding box center [397, 141] width 39 height 4
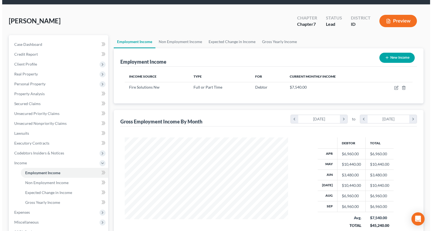
scroll to position [27, 0]
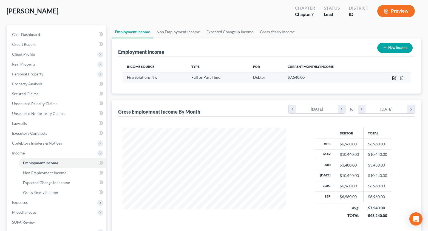
click at [394, 78] on icon "button" at bounding box center [395, 77] width 2 height 2
select select "0"
select select "50"
select select "2"
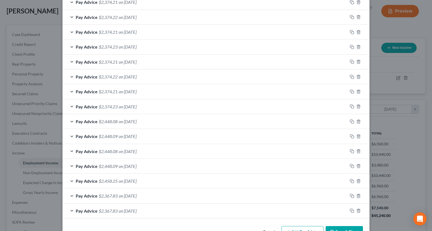
scroll to position [209, 0]
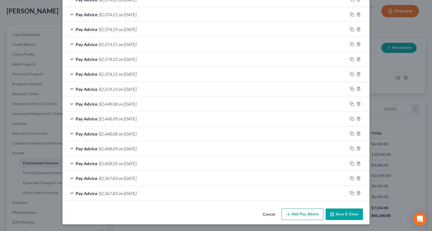
click at [342, 216] on button "Save & Close" at bounding box center [344, 214] width 37 height 12
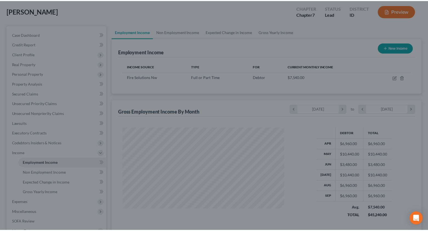
scroll to position [274193, 274117]
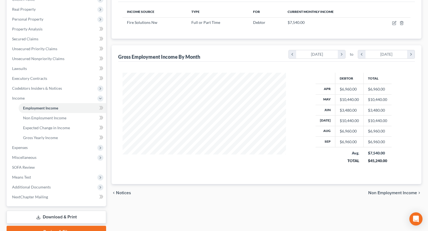
click at [383, 192] on span "Non Employment Income" at bounding box center [392, 193] width 49 height 4
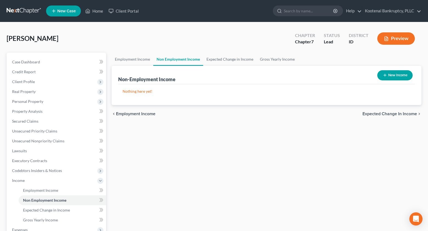
click at [388, 115] on span "Expected Change in Income" at bounding box center [390, 114] width 55 height 4
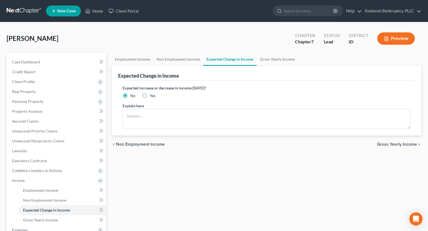
click at [390, 145] on span "Gross Yearly Income" at bounding box center [397, 144] width 40 height 4
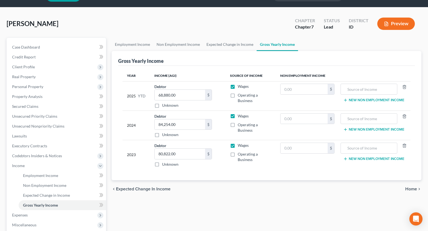
scroll to position [55, 0]
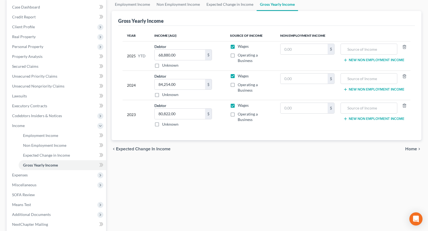
click at [411, 148] on span "Home" at bounding box center [411, 149] width 12 height 4
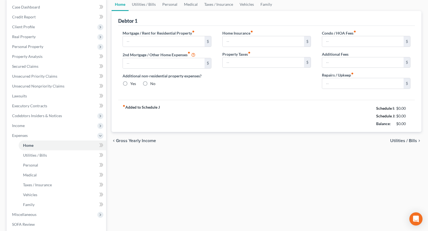
scroll to position [8, 0]
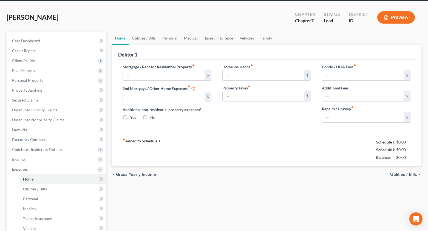
type input "2,634.00"
type input "161.27"
radio input "true"
type input "0.00"
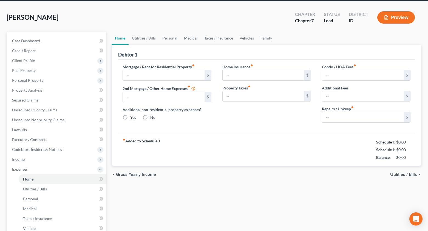
type input "0.00"
type input "500.00"
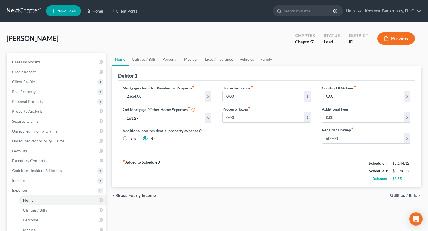
scroll to position [27, 0]
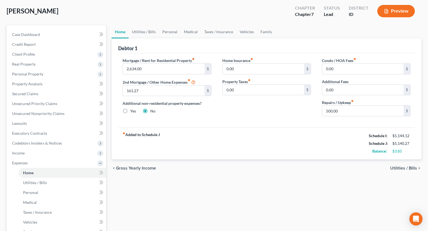
click at [406, 169] on span "Utilities / Bills" at bounding box center [403, 168] width 27 height 4
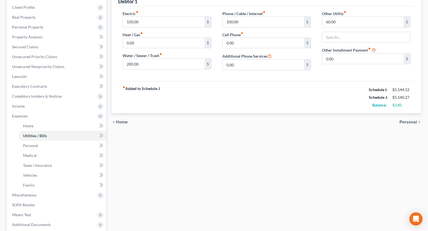
scroll to position [82, 0]
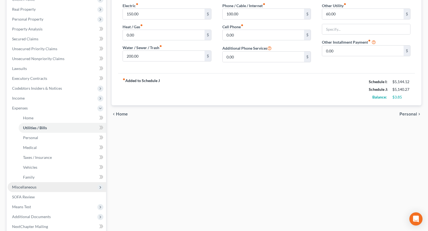
click at [14, 190] on span "Miscellaneous" at bounding box center [57, 187] width 98 height 10
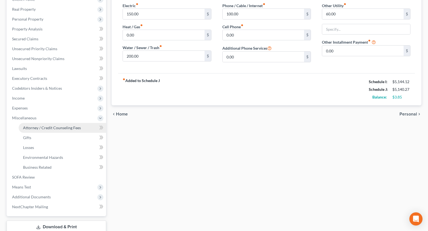
click at [56, 126] on span "Attorney / Credit Counseling Fees" at bounding box center [52, 127] width 58 height 5
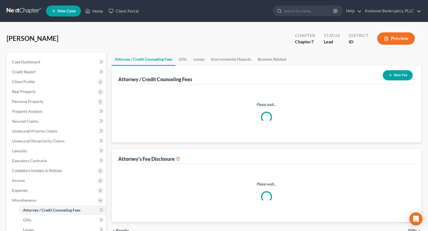
select select "3"
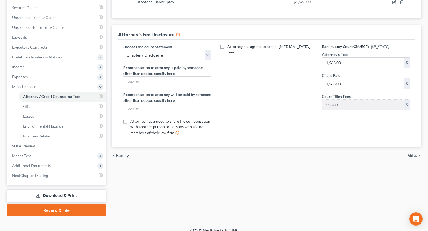
scroll to position [120, 0]
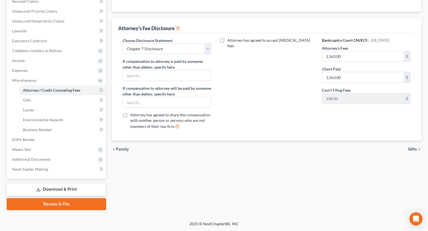
click at [413, 151] on span "Gifts" at bounding box center [412, 149] width 9 height 4
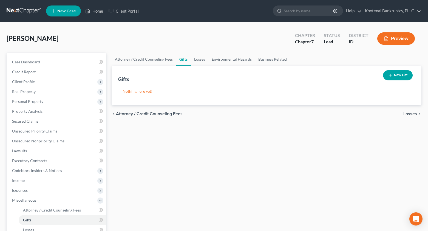
click at [410, 114] on span "Losses" at bounding box center [410, 114] width 14 height 4
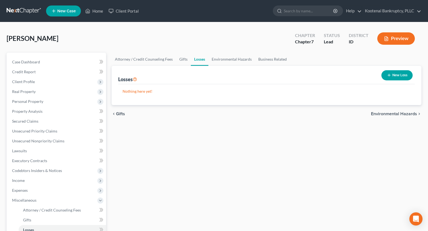
click at [410, 114] on span "Environmental Hazards" at bounding box center [394, 114] width 46 height 4
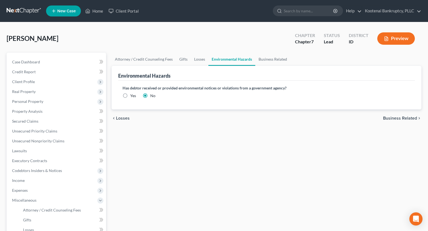
click at [400, 120] on span "Business Related" at bounding box center [400, 118] width 34 height 4
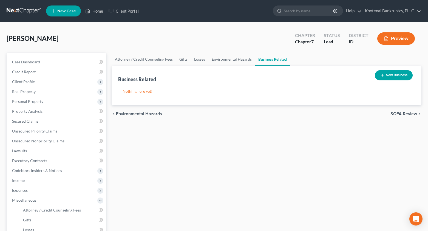
click at [402, 114] on span "SOFA Review" at bounding box center [404, 114] width 27 height 4
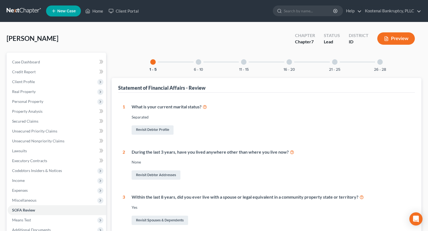
click at [196, 60] on div "6 - 10" at bounding box center [198, 62] width 19 height 19
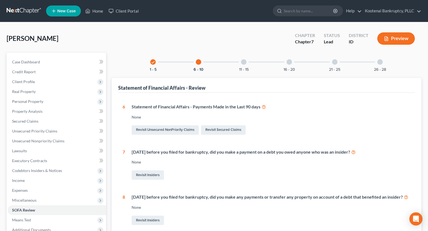
click at [244, 61] on div at bounding box center [243, 61] width 5 height 5
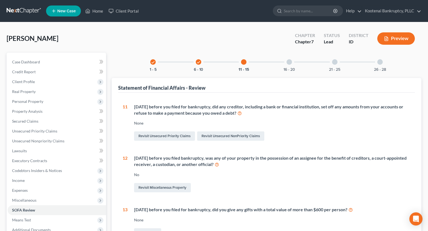
click at [289, 61] on div at bounding box center [289, 61] width 5 height 5
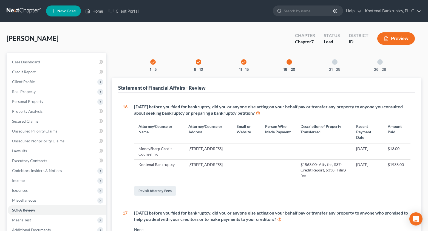
click at [334, 61] on div at bounding box center [334, 61] width 5 height 5
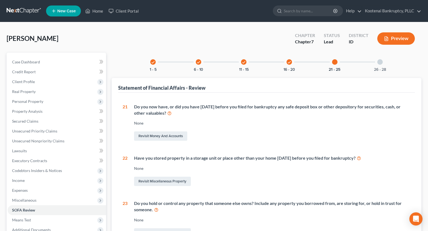
click at [380, 62] on div at bounding box center [379, 61] width 5 height 5
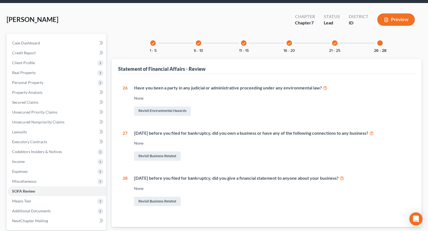
scroll to position [70, 0]
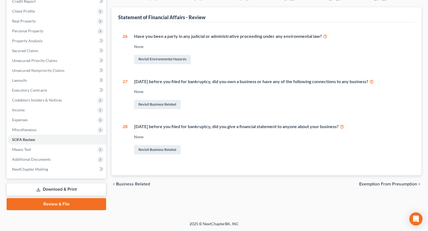
click at [367, 183] on span "Exemption from Presumption" at bounding box center [388, 184] width 58 height 4
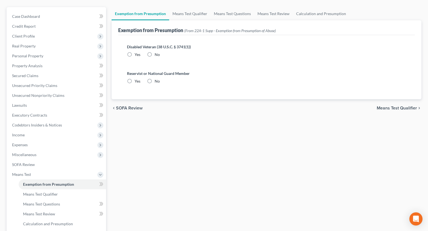
radio input "true"
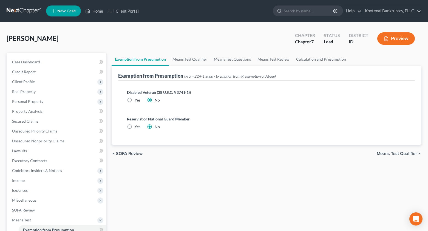
click at [387, 153] on span "Means Test Qualifier" at bounding box center [397, 153] width 40 height 4
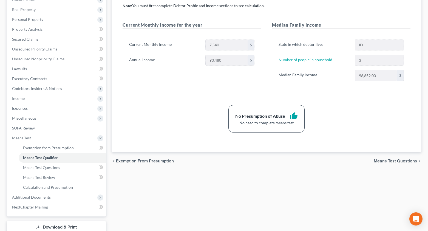
scroll to position [82, 0]
click at [388, 160] on span "Means Test Questions" at bounding box center [395, 161] width 43 height 4
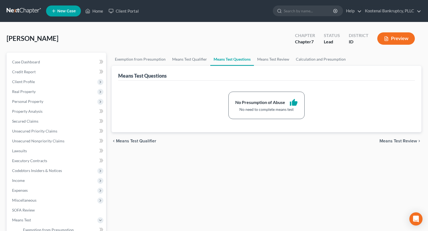
click at [385, 141] on span "Means Test Review" at bounding box center [399, 141] width 38 height 4
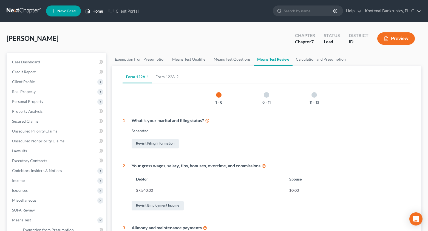
click at [101, 11] on link "Home" at bounding box center [94, 11] width 23 height 10
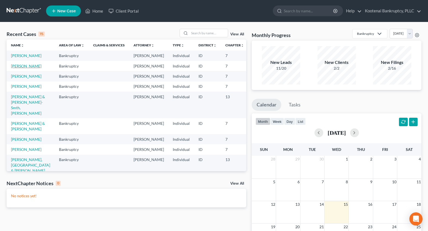
click at [15, 68] on link "[PERSON_NAME]" at bounding box center [26, 66] width 30 height 5
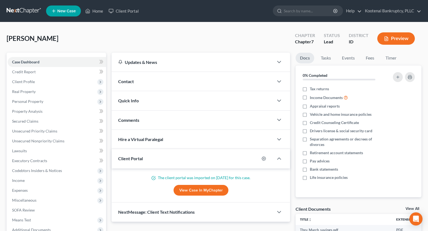
click at [397, 39] on button "Preview" at bounding box center [396, 38] width 38 height 12
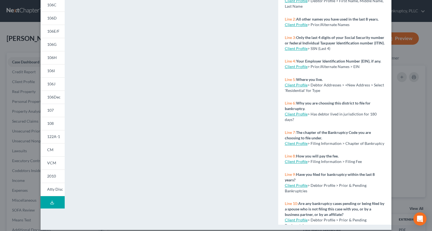
scroll to position [78, 0]
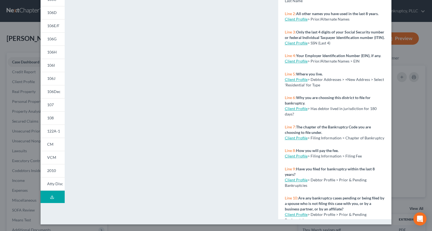
click at [50, 197] on icon at bounding box center [52, 197] width 4 height 4
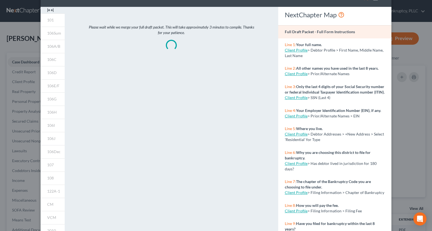
scroll to position [0, 0]
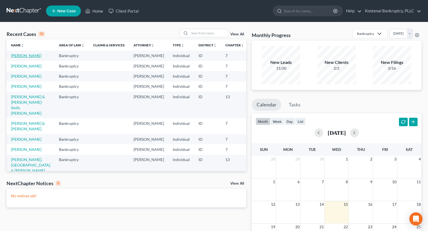
click at [22, 55] on link "[PERSON_NAME]" at bounding box center [26, 55] width 30 height 5
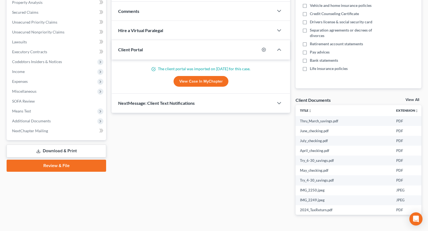
scroll to position [110, 0]
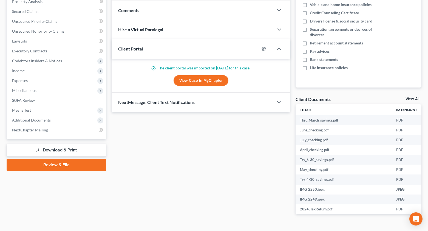
click at [50, 153] on link "Download & Print" at bounding box center [57, 150] width 100 height 13
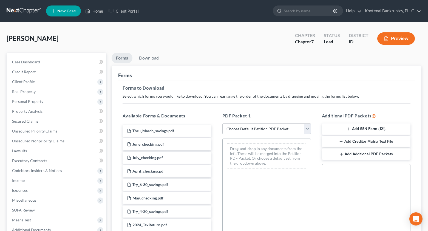
click at [231, 130] on select "Choose Default Petition PDF Packet Complete Bankruptcy Petition (all forms and …" at bounding box center [266, 128] width 89 height 11
select select "0"
click at [222, 123] on select "Choose Default Petition PDF Packet Complete Bankruptcy Petition (all forms and …" at bounding box center [266, 128] width 89 height 11
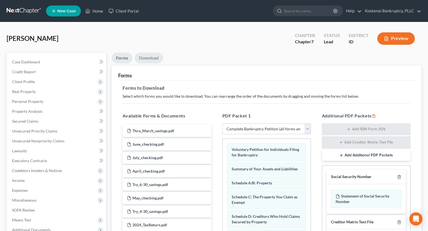
click at [145, 56] on link "Download" at bounding box center [149, 58] width 29 height 11
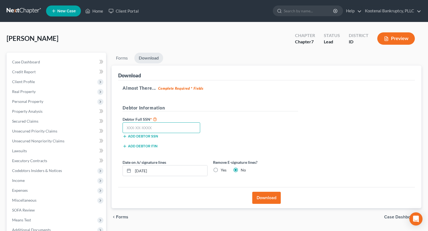
click at [133, 130] on input "text" at bounding box center [162, 127] width 78 height 11
type input "542-04-6379"
drag, startPoint x: 156, startPoint y: 171, endPoint x: 129, endPoint y: 173, distance: 27.8
click at [129, 173] on div "10/15/2025" at bounding box center [165, 170] width 85 height 11
type input "10/20/2025"
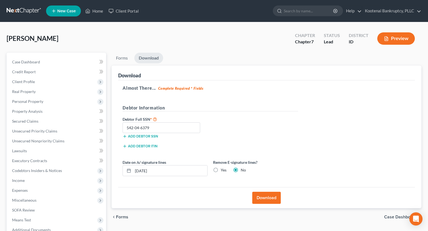
click at [254, 198] on button "Download" at bounding box center [266, 198] width 29 height 12
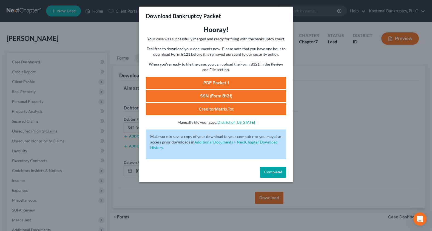
click at [213, 94] on link "SSN (Form B121)" at bounding box center [216, 96] width 140 height 12
click at [210, 85] on link "PDF Packet 1" at bounding box center [216, 83] width 140 height 12
click at [272, 169] on button "Complete!" at bounding box center [273, 172] width 26 height 11
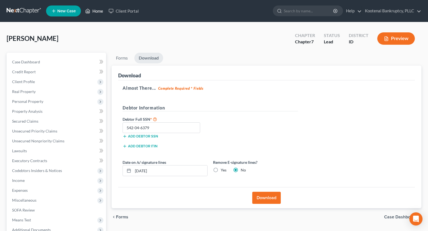
click at [100, 10] on link "Home" at bounding box center [94, 11] width 23 height 10
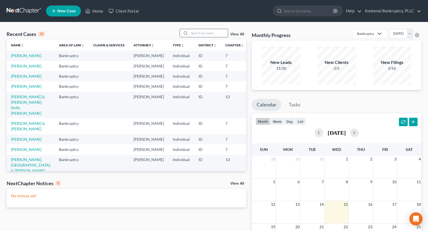
click at [195, 33] on input "search" at bounding box center [209, 33] width 38 height 8
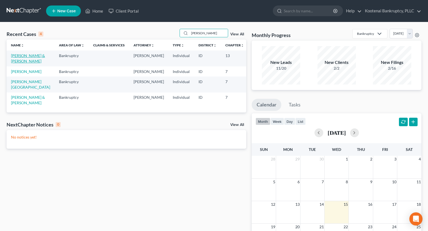
type input "[PERSON_NAME]"
click at [13, 54] on link "[PERSON_NAME] & [PERSON_NAME]" at bounding box center [28, 58] width 34 height 10
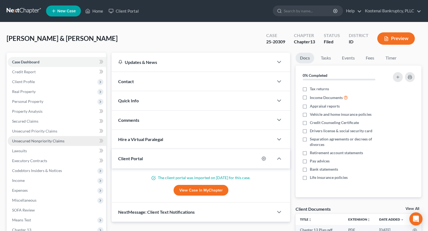
click at [28, 140] on span "Unsecured Nonpriority Claims" at bounding box center [38, 141] width 52 height 5
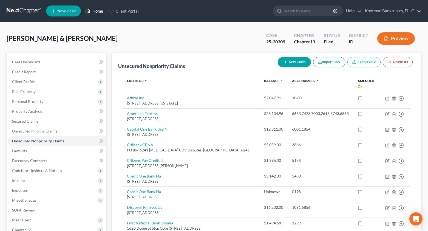
click at [97, 13] on link "Home" at bounding box center [94, 11] width 23 height 10
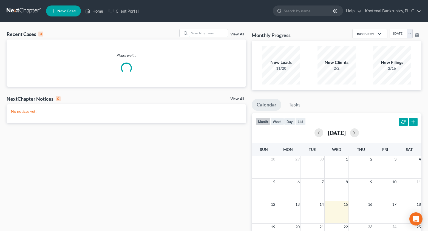
click at [199, 31] on input "search" at bounding box center [209, 33] width 38 height 8
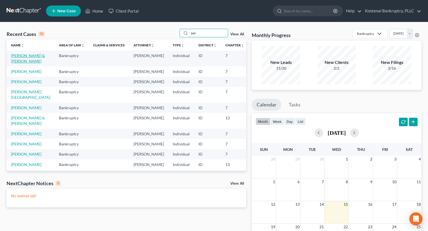
type input "per"
click at [19, 57] on link "[PERSON_NAME] & [PERSON_NAME]" at bounding box center [28, 58] width 34 height 10
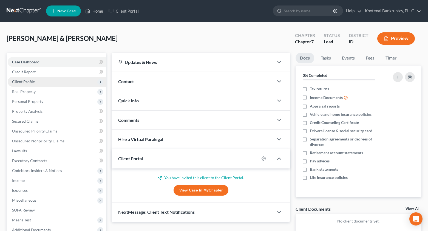
click at [20, 84] on span "Client Profile" at bounding box center [57, 82] width 98 height 10
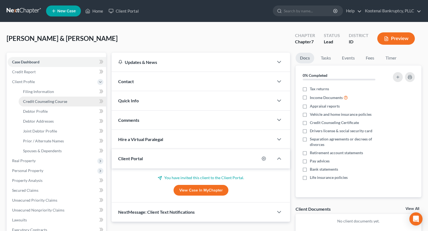
click at [41, 100] on span "Credit Counseling Course" at bounding box center [45, 101] width 44 height 5
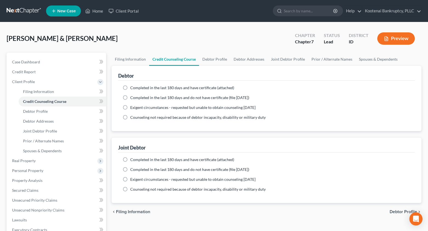
click at [130, 87] on label "Completed in the last 180 days and have certificate (attached)" at bounding box center [182, 87] width 104 height 5
click at [132, 87] on input "Completed in the last 180 days and have certificate (attached)" at bounding box center [134, 87] width 4 height 4
radio input "true"
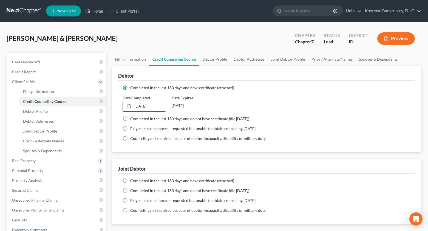
click at [141, 106] on link "[DATE]" at bounding box center [144, 106] width 43 height 10
click at [130, 180] on label "Completed in the last 180 days and have certificate (attached)" at bounding box center [182, 180] width 104 height 5
click at [132, 180] on input "Completed in the last 180 days and have certificate (attached)" at bounding box center [134, 180] width 4 height 4
radio input "true"
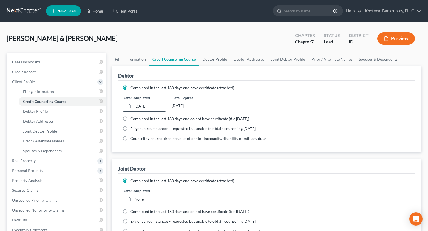
click at [135, 201] on link "None" at bounding box center [144, 199] width 43 height 10
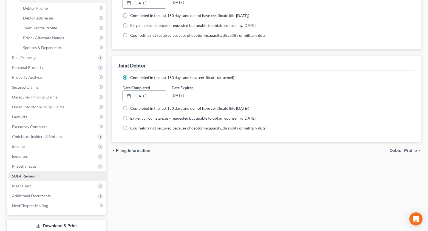
scroll to position [110, 0]
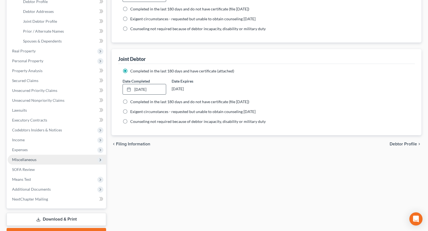
click at [28, 159] on span "Miscellaneous" at bounding box center [24, 159] width 24 height 5
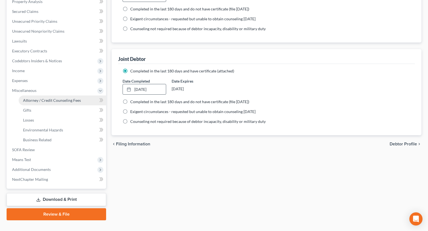
click at [40, 101] on span "Attorney / Credit Counseling Fees" at bounding box center [52, 100] width 58 height 5
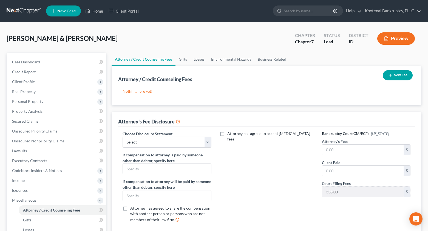
click at [391, 77] on icon "button" at bounding box center [390, 75] width 4 height 4
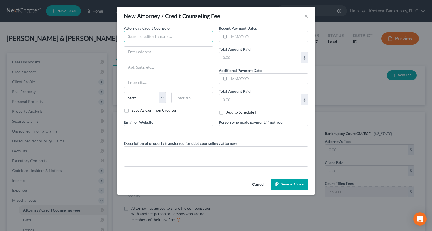
click at [131, 35] on input "text" at bounding box center [168, 36] width 89 height 11
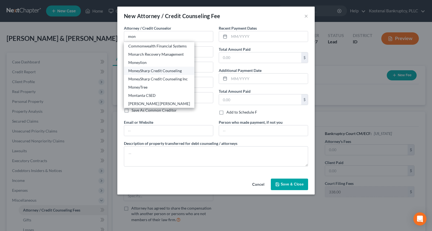
click at [145, 70] on div "MoneySharp Credit Counseling" at bounding box center [159, 70] width 62 height 5
type input "MoneySharp Credit Counseling"
type input "[GEOGRAPHIC_DATA]"
type input "Suite 2100"
type input "[GEOGRAPHIC_DATA]"
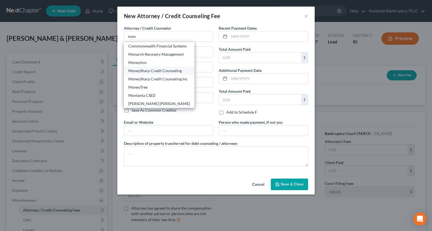
select select "14"
type input "60601"
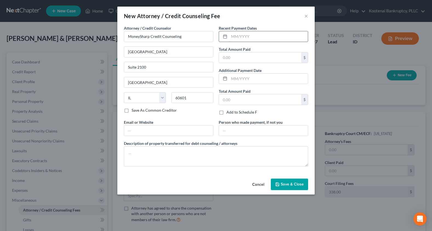
drag, startPoint x: 236, startPoint y: 37, endPoint x: 235, endPoint y: 35, distance: 2.9
click at [236, 37] on input "text" at bounding box center [268, 36] width 79 height 10
type input "[DATE]"
click at [225, 57] on input "text" at bounding box center [260, 57] width 82 height 10
type input "13.00"
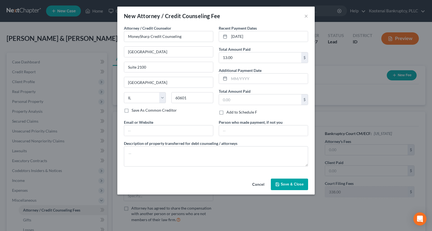
click at [288, 183] on span "Save & Close" at bounding box center [292, 184] width 23 height 5
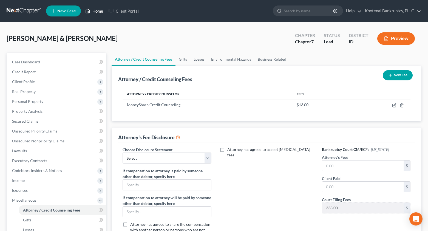
drag, startPoint x: 94, startPoint y: 11, endPoint x: 86, endPoint y: 16, distance: 9.4
click at [94, 11] on link "Home" at bounding box center [94, 11] width 23 height 10
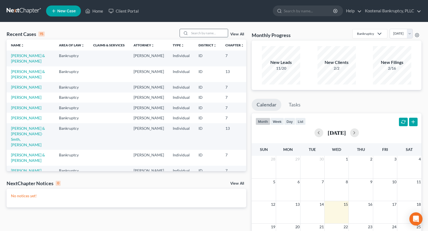
click at [194, 36] on input "search" at bounding box center [209, 33] width 38 height 8
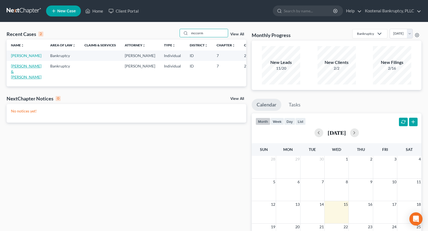
type input "mccorm"
click at [20, 78] on link "[PERSON_NAME] & [PERSON_NAME]" at bounding box center [26, 72] width 30 height 16
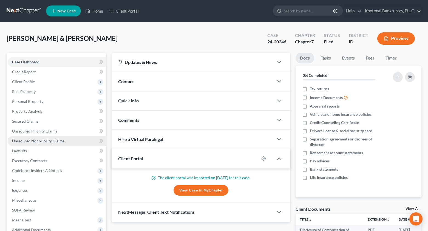
click at [26, 142] on span "Unsecured Nonpriority Claims" at bounding box center [38, 141] width 52 height 5
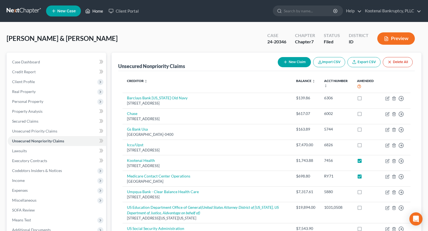
click at [102, 11] on link "Home" at bounding box center [94, 11] width 23 height 10
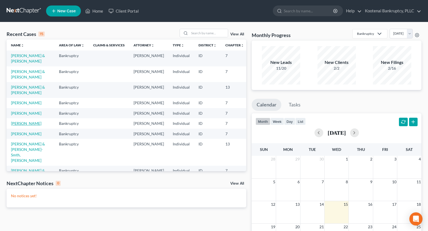
click at [13, 126] on link "[PERSON_NAME]" at bounding box center [26, 123] width 30 height 5
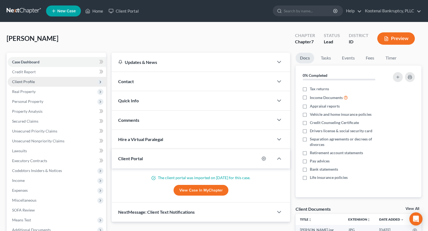
click at [21, 80] on span "Client Profile" at bounding box center [23, 81] width 23 height 5
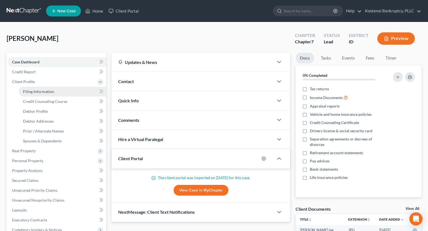
click at [27, 93] on span "Filing Information" at bounding box center [38, 91] width 31 height 5
select select "1"
select select "0"
select select "23"
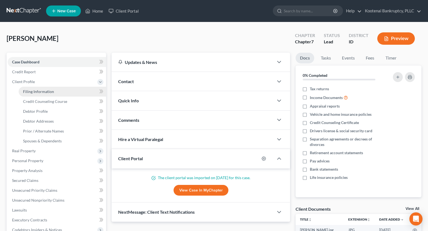
select select "0"
select select "13"
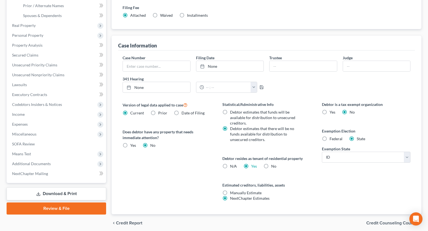
scroll to position [142, 0]
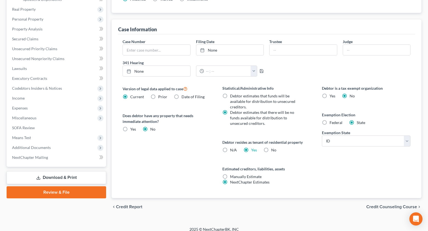
click at [384, 205] on span "Credit Counseling Course" at bounding box center [391, 207] width 51 height 4
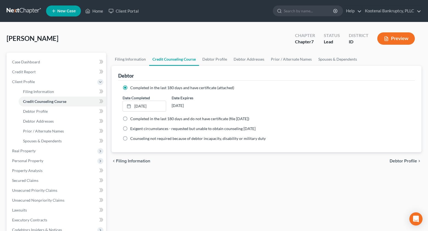
click at [398, 163] on span "Debtor Profile" at bounding box center [403, 161] width 27 height 4
select select "0"
select select "1"
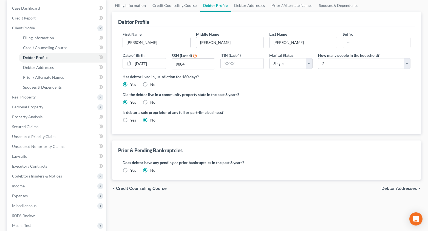
scroll to position [55, 0]
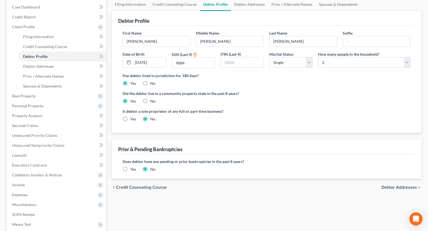
click at [402, 189] on span "Debtor Addresses" at bounding box center [400, 187] width 36 height 4
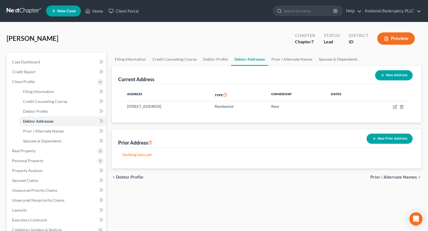
click at [380, 178] on span "Prior / Alternate Names" at bounding box center [394, 177] width 47 height 4
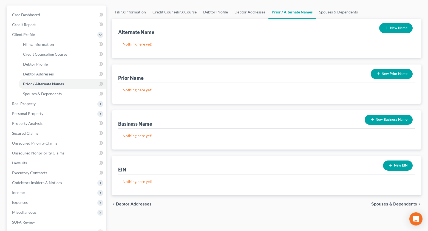
scroll to position [55, 0]
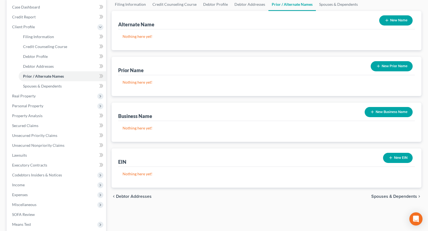
click at [382, 198] on span "Spouses & Dependents" at bounding box center [394, 196] width 46 height 4
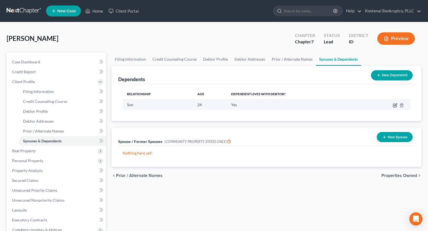
click at [395, 106] on icon "button" at bounding box center [395, 104] width 2 height 2
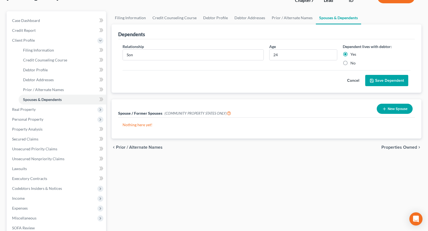
scroll to position [55, 0]
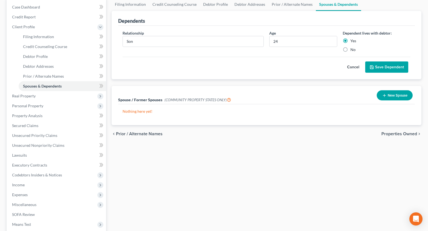
click at [391, 132] on span "Properties Owned" at bounding box center [400, 134] width 36 height 4
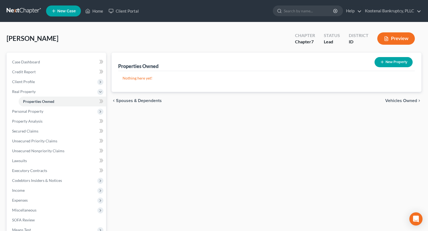
click at [393, 101] on span "Vehicles Owned" at bounding box center [401, 100] width 32 height 4
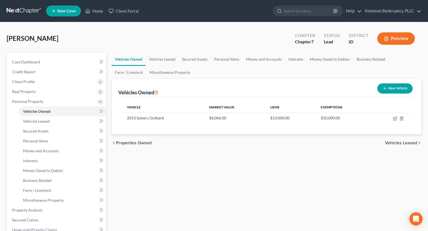
click at [394, 143] on span "Vehicles Leased" at bounding box center [401, 143] width 32 height 4
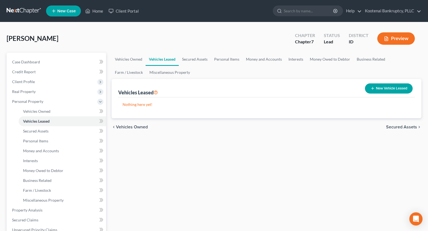
click at [395, 128] on span "Secured Assets" at bounding box center [401, 127] width 31 height 4
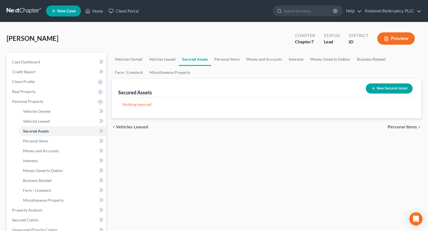
click at [394, 127] on span "Personal Items" at bounding box center [402, 127] width 29 height 4
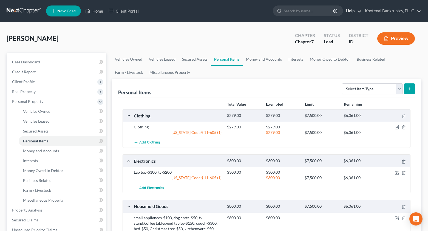
click at [358, 11] on link "Help" at bounding box center [352, 11] width 18 height 10
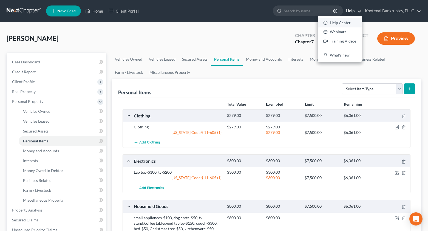
click at [341, 23] on link "Help Center" at bounding box center [340, 22] width 44 height 9
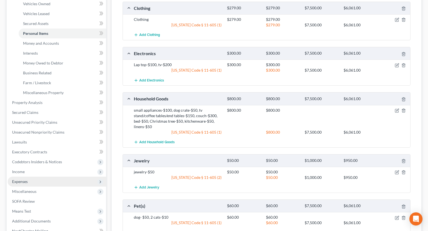
scroll to position [110, 0]
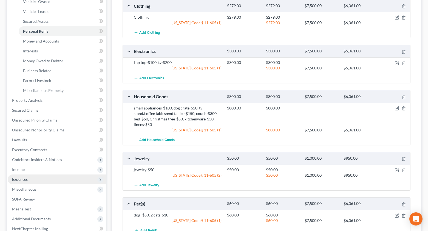
click at [16, 179] on span "Expenses" at bounding box center [20, 179] width 16 height 5
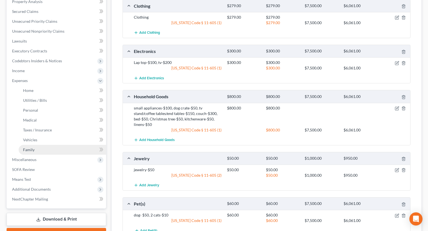
click at [27, 149] on span "Family" at bounding box center [29, 149] width 12 height 5
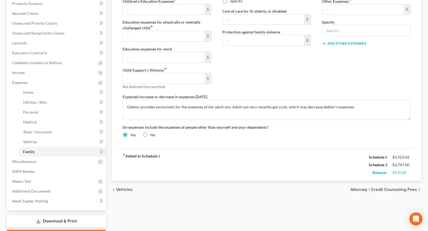
scroll to position [110, 0]
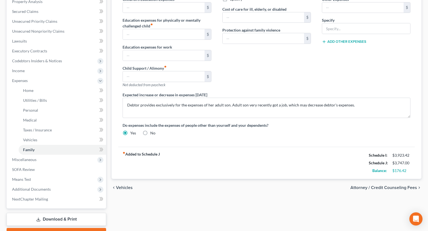
click at [150, 133] on label "No" at bounding box center [152, 132] width 5 height 5
click at [153, 133] on input "No" at bounding box center [155, 132] width 4 height 4
radio input "true"
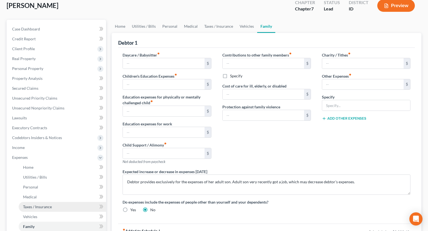
scroll to position [82, 0]
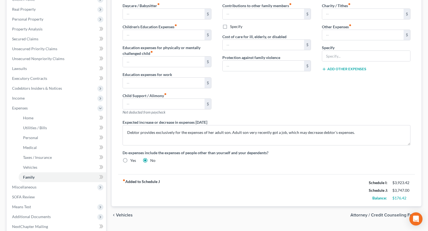
click at [130, 161] on label "Yes" at bounding box center [133, 160] width 6 height 5
click at [132, 161] on input "Yes" at bounding box center [134, 160] width 4 height 4
radio input "true"
radio input "false"
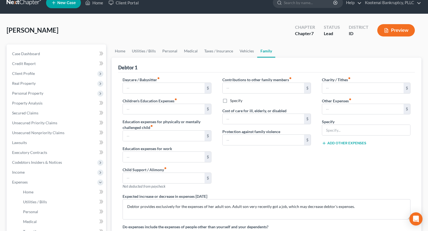
scroll to position [0, 0]
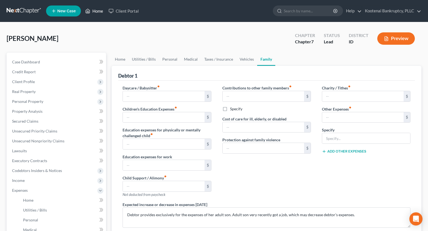
click at [95, 9] on link "Home" at bounding box center [94, 11] width 23 height 10
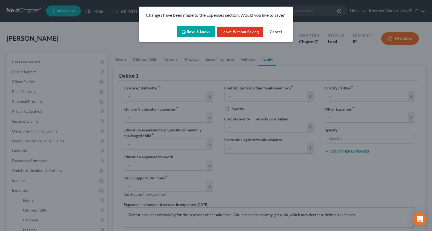
click at [240, 36] on button "Leave without Saving" at bounding box center [240, 32] width 46 height 11
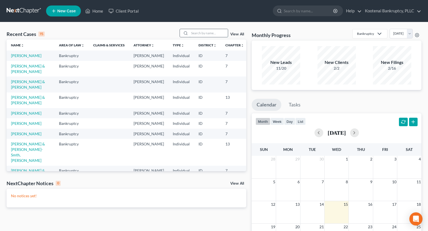
click at [200, 35] on input "search" at bounding box center [209, 33] width 38 height 8
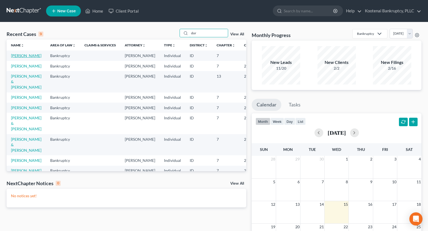
type input "dor"
click at [17, 55] on link "[PERSON_NAME]" at bounding box center [26, 55] width 30 height 5
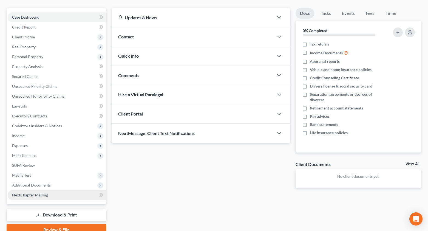
scroll to position [55, 0]
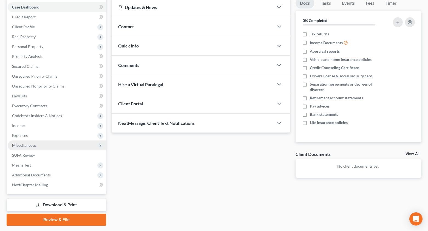
click at [22, 148] on span "Miscellaneous" at bounding box center [57, 145] width 98 height 10
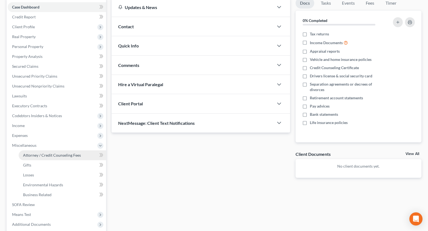
click at [39, 155] on span "Attorney / Credit Counseling Fees" at bounding box center [52, 155] width 58 height 5
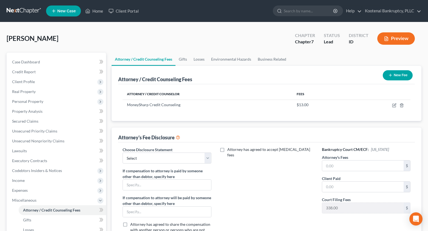
click at [399, 76] on button "New Fee" at bounding box center [398, 75] width 30 height 10
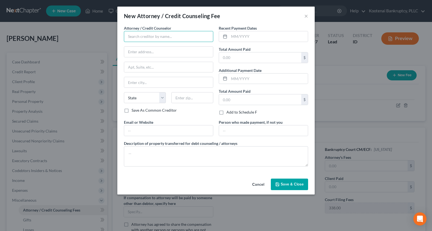
click at [135, 36] on input "text" at bounding box center [168, 36] width 89 height 11
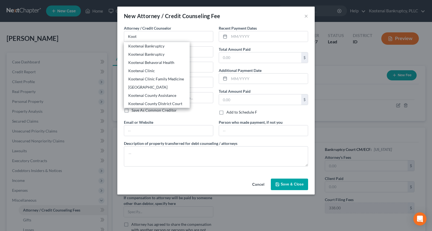
click at [142, 46] on div "Kootenai Bankruptcy" at bounding box center [156, 45] width 57 height 5
type input "Kootenai Bankruptcy"
type input "[STREET_ADDRESS]"
type input "Ste 101"
type input "[PERSON_NAME]"
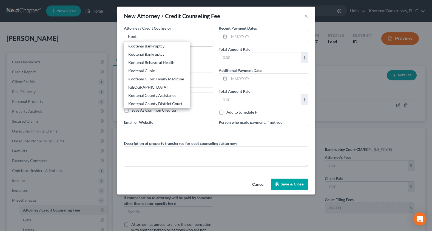
select select "13"
type input "83835"
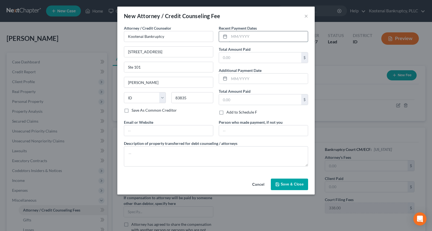
click at [237, 37] on input "text" at bounding box center [268, 36] width 79 height 10
type input "[DATE]"
click at [231, 57] on input "text" at bounding box center [260, 57] width 82 height 10
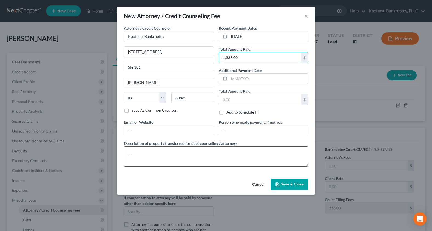
type input "1,338.00"
click at [129, 156] on textarea "To enrich screen reader interactions, please activate Accessibility in Grammarl…" at bounding box center [216, 156] width 184 height 20
click at [135, 153] on textarea "$" at bounding box center [216, 156] width 184 height 20
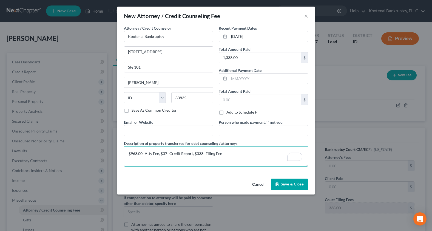
type textarea "$963.00- Atty Fee, $37- Credit Report, $338- Filing Fee"
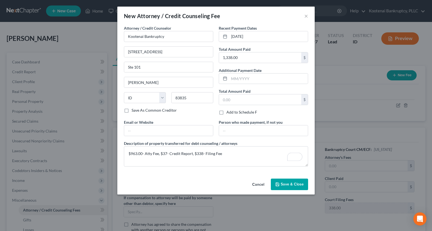
click at [303, 185] on span "Save & Close" at bounding box center [292, 184] width 23 height 5
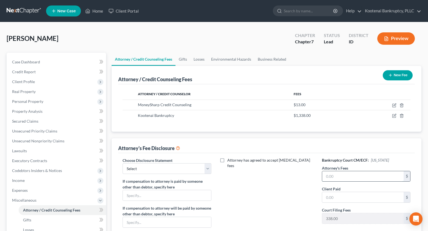
click at [329, 176] on input "text" at bounding box center [362, 176] width 81 height 10
type input "963.00"
click at [332, 198] on input "text" at bounding box center [362, 197] width 81 height 10
type input "963.00"
click at [146, 168] on select "Select Conversion from Chapter 13 to 7 Ch 13 Hourly Rate Disclosure Ch 13 Flat …" at bounding box center [167, 168] width 89 height 11
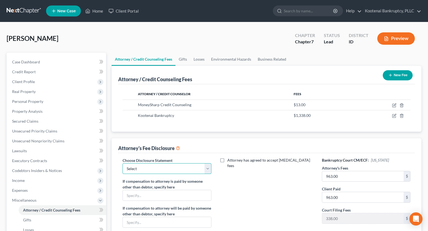
select select "3"
click at [123, 163] on select "Select Conversion from Chapter 13 to 7 Ch 13 Hourly Rate Disclosure Ch 13 Flat …" at bounding box center [167, 168] width 89 height 11
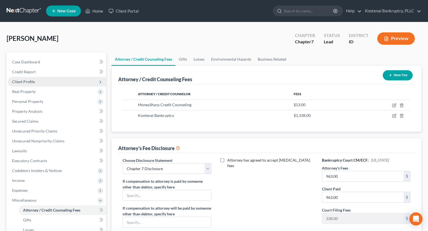
drag, startPoint x: 16, startPoint y: 83, endPoint x: 19, endPoint y: 84, distance: 3.2
click at [16, 83] on span "Client Profile" at bounding box center [23, 81] width 23 height 5
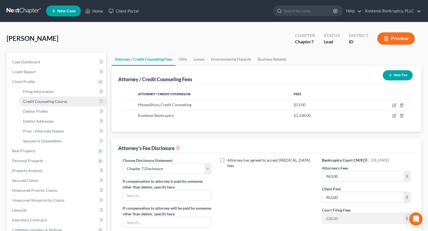
click at [31, 101] on span "Credit Counseling Course" at bounding box center [45, 101] width 44 height 5
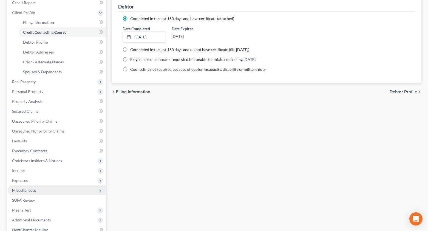
scroll to position [82, 0]
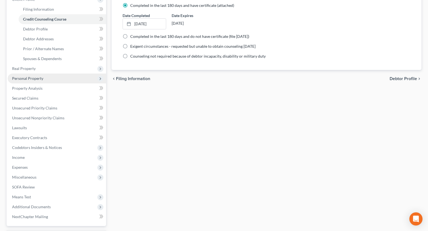
click at [24, 78] on span "Personal Property" at bounding box center [27, 78] width 31 height 5
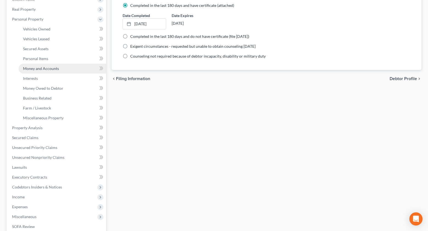
click at [35, 70] on span "Money and Accounts" at bounding box center [41, 68] width 36 height 5
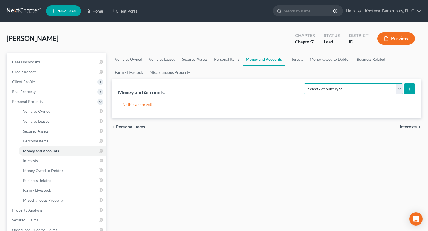
drag, startPoint x: 398, startPoint y: 90, endPoint x: 396, endPoint y: 94, distance: 4.5
click at [398, 90] on select "Select Account Type Brokerage Cash on Hand Certificates of Deposit Checking Acc…" at bounding box center [353, 88] width 99 height 11
select select "other"
click at [305, 83] on select "Select Account Type Brokerage Cash on Hand Certificates of Deposit Checking Acc…" at bounding box center [353, 88] width 99 height 11
click at [412, 87] on button "submit" at bounding box center [409, 88] width 11 height 11
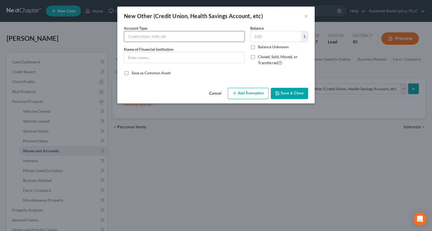
click at [138, 35] on input "text" at bounding box center [184, 36] width 120 height 10
type input "Health Savings 3764"
click at [135, 61] on input "text" at bounding box center [184, 57] width 120 height 10
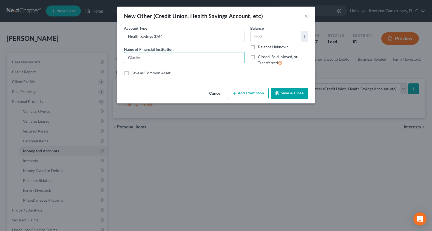
type input "Glacier"
click at [248, 97] on button "Add Exemption" at bounding box center [248, 94] width 41 height 12
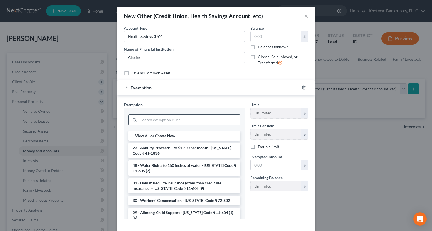
click at [147, 120] on input "search" at bounding box center [189, 120] width 101 height 10
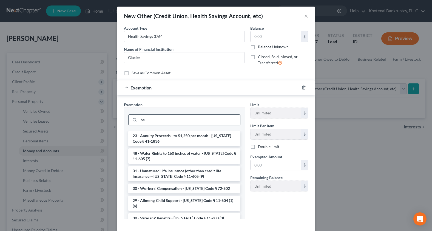
type input "h"
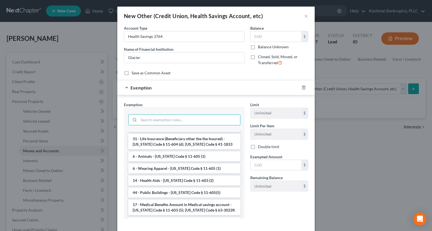
scroll to position [521, 0]
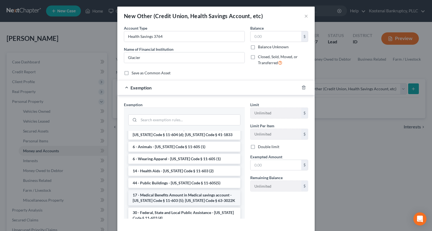
click at [147, 190] on li "17 - Medical Benefits Amount in Medical savings account - [US_STATE] Code § 11-…" at bounding box center [184, 197] width 112 height 15
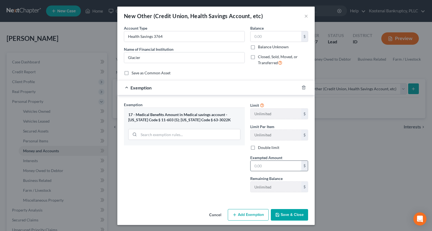
click at [263, 166] on input "text" at bounding box center [276, 166] width 51 height 10
type input "0"
click at [292, 219] on button "Save & Close" at bounding box center [289, 215] width 37 height 12
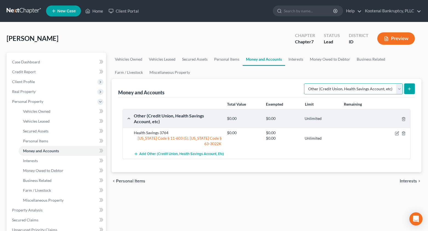
drag, startPoint x: 399, startPoint y: 87, endPoint x: 394, endPoint y: 94, distance: 8.3
click at [399, 87] on select "Select Account Type Brokerage Cash on Hand Certificates of Deposit Checking Acc…" at bounding box center [353, 88] width 99 height 11
select select "checking"
click at [305, 83] on select "Select Account Type Brokerage Cash on Hand Certificates of Deposit Checking Acc…" at bounding box center [353, 88] width 99 height 11
click at [408, 89] on icon "submit" at bounding box center [409, 89] width 4 height 4
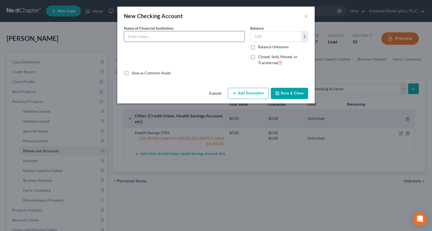
click at [134, 36] on input "text" at bounding box center [184, 36] width 120 height 10
type input "Glacier 3063"
click at [244, 93] on button "Add Exemption" at bounding box center [248, 94] width 41 height 12
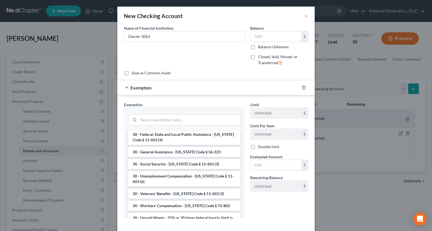
scroll to position [710, 0]
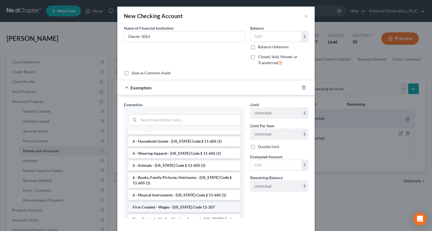
drag, startPoint x: 158, startPoint y: 179, endPoint x: 235, endPoint y: 167, distance: 78.3
click at [158, 202] on li "Firm Created - Wages - [US_STATE] Code 11-207" at bounding box center [184, 207] width 112 height 10
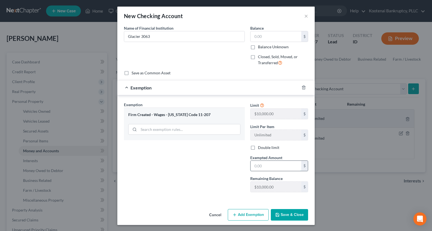
drag, startPoint x: 259, startPoint y: 165, endPoint x: 255, endPoint y: 166, distance: 4.2
click at [256, 166] on input "text" at bounding box center [276, 166] width 51 height 10
type input "0"
drag, startPoint x: 290, startPoint y: 213, endPoint x: 135, endPoint y: 210, distance: 154.2
click at [290, 213] on button "Save & Close" at bounding box center [289, 215] width 37 height 12
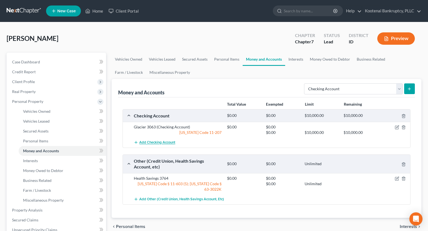
click at [151, 141] on span "Add Checking Account" at bounding box center [157, 142] width 36 height 4
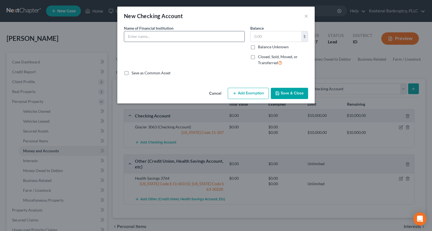
click at [132, 36] on input "text" at bounding box center [184, 36] width 120 height 10
type input "Glacier 8919"
click at [258, 46] on label "Balance Unknown" at bounding box center [273, 46] width 31 height 5
click at [260, 46] on input "Balance Unknown" at bounding box center [262, 46] width 4 height 4
checkbox input "true"
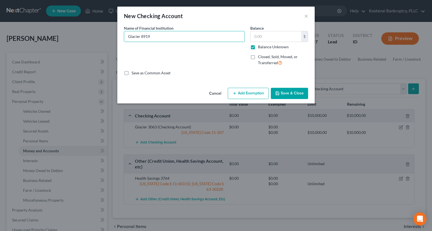
type input "0.00"
click at [258, 47] on label "Balance Unknown" at bounding box center [273, 46] width 31 height 5
click at [260, 47] on input "Balance Unknown" at bounding box center [262, 46] width 4 height 4
checkbox input "false"
click at [258, 57] on label "Closed, Sold, Moved, or Transferred" at bounding box center [283, 60] width 50 height 12
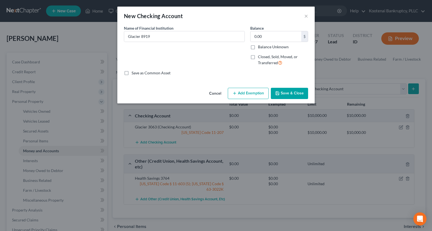
click at [260, 57] on input "Closed, Sold, Moved, or Transferred" at bounding box center [262, 56] width 4 height 4
checkbox input "true"
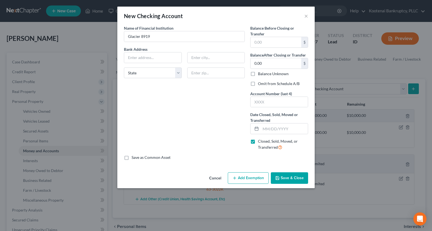
click at [258, 84] on label "Omit from Schedule A/B" at bounding box center [279, 83] width 42 height 5
click at [260, 84] on input "Omit from Schedule A/B" at bounding box center [262, 83] width 4 height 4
checkbox input "true"
click at [256, 102] on input "text" at bounding box center [279, 102] width 57 height 10
type input "8919"
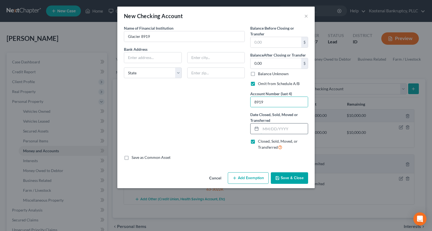
drag, startPoint x: 262, startPoint y: 128, endPoint x: 258, endPoint y: 125, distance: 5.0
click at [261, 128] on input "text" at bounding box center [284, 128] width 47 height 10
type input "[DATE]"
click at [280, 179] on icon "button" at bounding box center [277, 178] width 4 height 4
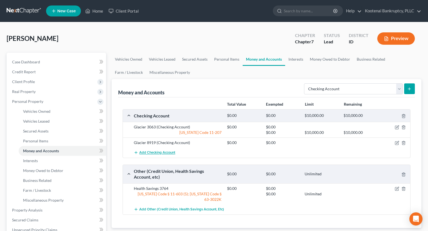
click at [153, 151] on span "Add Checking Account" at bounding box center [157, 153] width 36 height 4
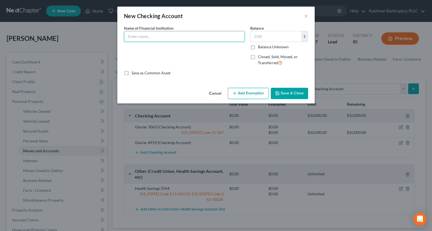
drag, startPoint x: 129, startPoint y: 34, endPoint x: 106, endPoint y: 29, distance: 22.9
click at [129, 34] on input "text" at bounding box center [184, 36] width 120 height 10
type input "Glacier 4842"
click at [260, 97] on button "Add Exemption" at bounding box center [248, 94] width 41 height 12
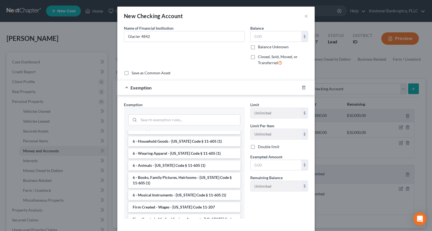
drag, startPoint x: 157, startPoint y: 182, endPoint x: 234, endPoint y: 171, distance: 77.8
click at [159, 202] on li "Firm Created - Wages - [US_STATE] Code 11-207" at bounding box center [184, 207] width 112 height 10
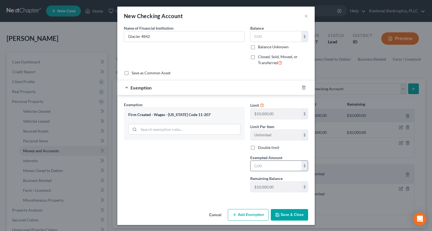
click at [256, 168] on input "text" at bounding box center [276, 166] width 51 height 10
type input "0"
drag, startPoint x: 278, startPoint y: 212, endPoint x: 116, endPoint y: 209, distance: 161.9
click at [278, 212] on button "Save & Close" at bounding box center [289, 215] width 37 height 12
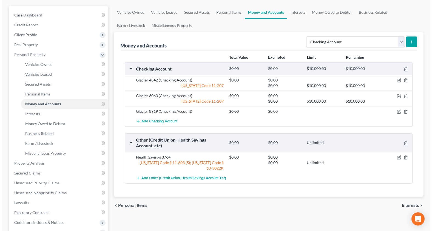
scroll to position [55, 0]
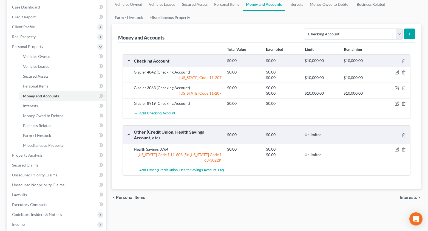
click at [153, 111] on button "Add Checking Account" at bounding box center [154, 113] width 41 height 10
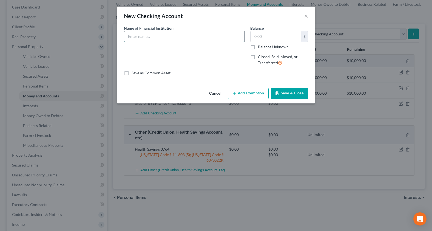
drag, startPoint x: 131, startPoint y: 35, endPoint x: 127, endPoint y: 35, distance: 4.4
click at [130, 35] on input "text" at bounding box center [184, 36] width 120 height 10
type input "Venmo"
click at [295, 91] on button "Save & Close" at bounding box center [289, 94] width 37 height 12
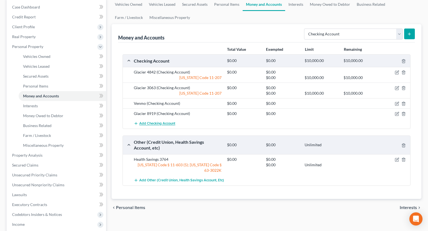
click at [145, 125] on span "Add Checking Account" at bounding box center [157, 124] width 36 height 4
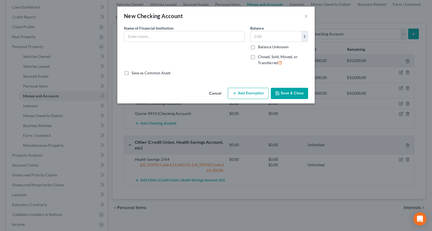
drag, startPoint x: 132, startPoint y: 35, endPoint x: 123, endPoint y: 34, distance: 10.0
click at [132, 36] on input "text" at bounding box center [184, 36] width 120 height 10
click at [170, 37] on input "[US_STATE] Trust Bank" at bounding box center [184, 36] width 120 height 10
type input "[US_STATE] Trust Bank 8530"
drag, startPoint x: 255, startPoint y: 33, endPoint x: 253, endPoint y: 30, distance: 4.3
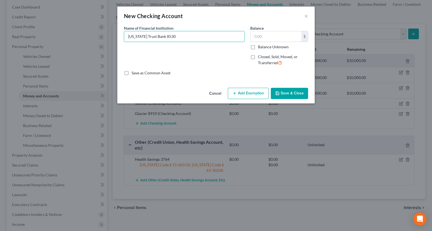
click at [253, 33] on input "text" at bounding box center [276, 36] width 51 height 10
type input "0"
click at [252, 97] on button "Add Exemption" at bounding box center [248, 94] width 41 height 12
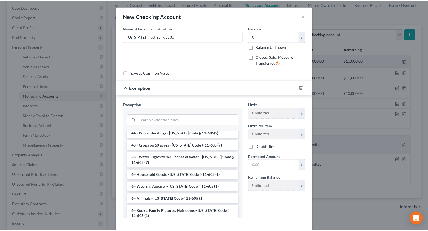
scroll to position [707, 0]
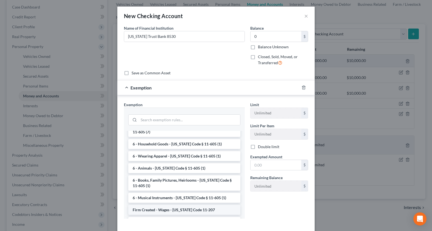
drag, startPoint x: 157, startPoint y: 184, endPoint x: 261, endPoint y: 171, distance: 105.1
click at [159, 205] on li "Firm Created - Wages - [US_STATE] Code 11-207" at bounding box center [184, 210] width 112 height 10
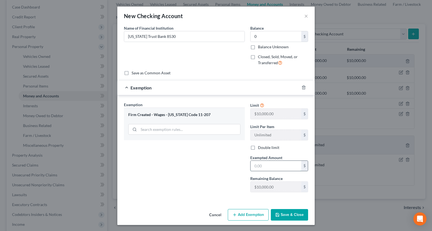
click at [261, 170] on input "text" at bounding box center [276, 166] width 51 height 10
type input "0"
drag, startPoint x: 278, startPoint y: 216, endPoint x: 10, endPoint y: 174, distance: 271.9
click at [276, 216] on button "Save & Close" at bounding box center [289, 215] width 37 height 12
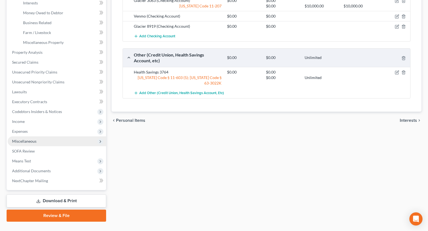
scroll to position [165, 0]
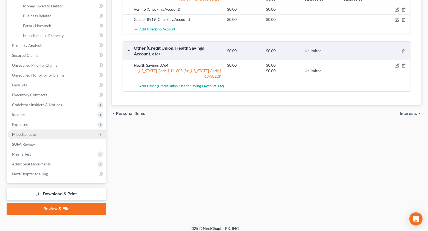
click at [21, 135] on span "Miscellaneous" at bounding box center [24, 134] width 24 height 5
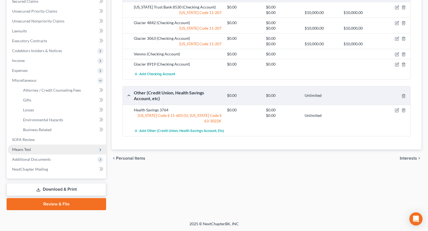
scroll to position [120, 0]
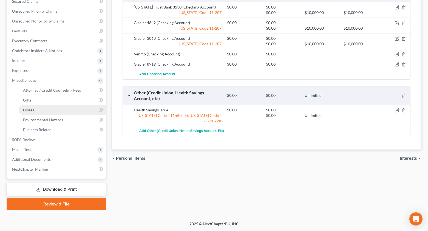
click at [29, 112] on span "Losses" at bounding box center [28, 110] width 11 height 5
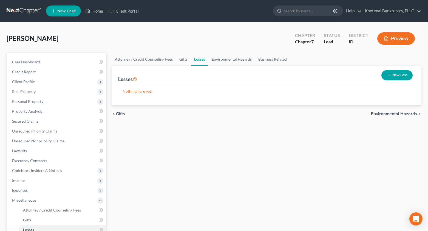
click at [400, 75] on button "New Loss" at bounding box center [397, 75] width 31 height 10
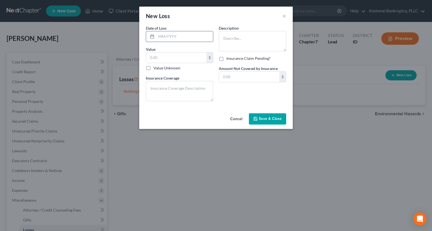
click at [159, 36] on input "text" at bounding box center [184, 36] width 57 height 10
type input "[DATE]"
click at [156, 56] on input "text" at bounding box center [176, 57] width 60 height 10
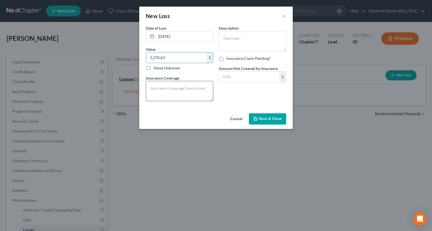
type input "1,270.63"
click at [156, 90] on textarea at bounding box center [179, 91] width 67 height 20
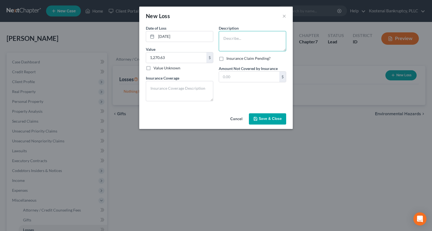
click at [229, 40] on textarea at bounding box center [252, 41] width 67 height 20
type textarea "Gambling loss"
click at [230, 80] on input "text" at bounding box center [249, 77] width 60 height 10
click at [266, 119] on span "Save & Close" at bounding box center [270, 119] width 23 height 5
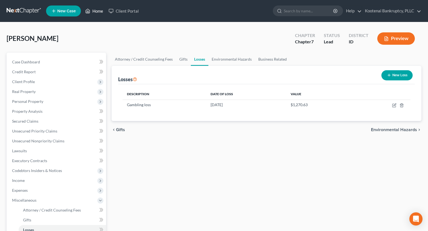
click at [102, 10] on link "Home" at bounding box center [94, 11] width 23 height 10
